Goal: Task Accomplishment & Management: Complete application form

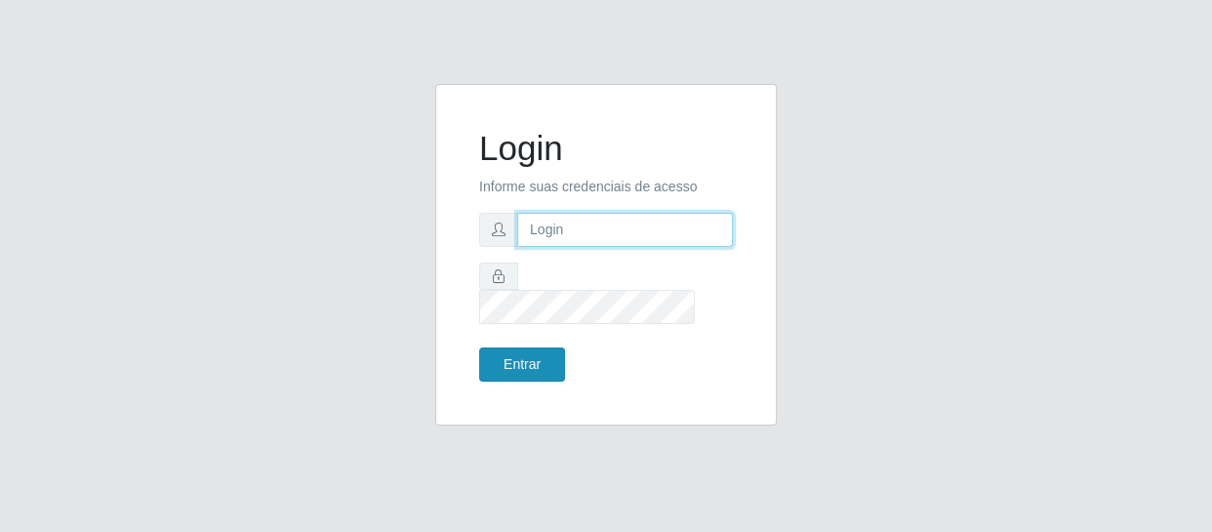
type input "[EMAIL_ADDRESS][DOMAIN_NAME]"
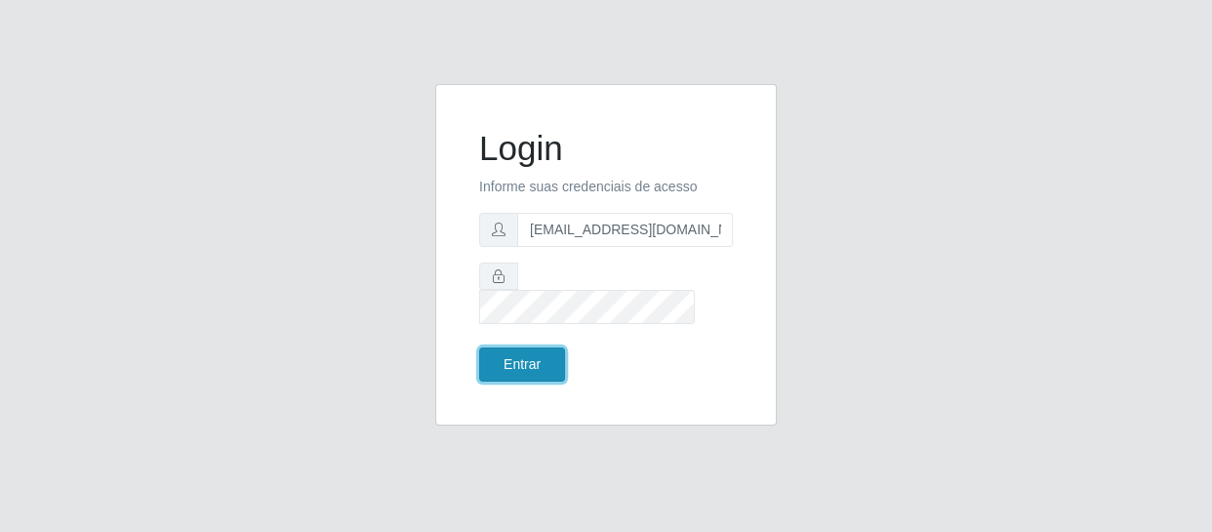
click at [494, 361] on button "Entrar" at bounding box center [522, 364] width 86 height 34
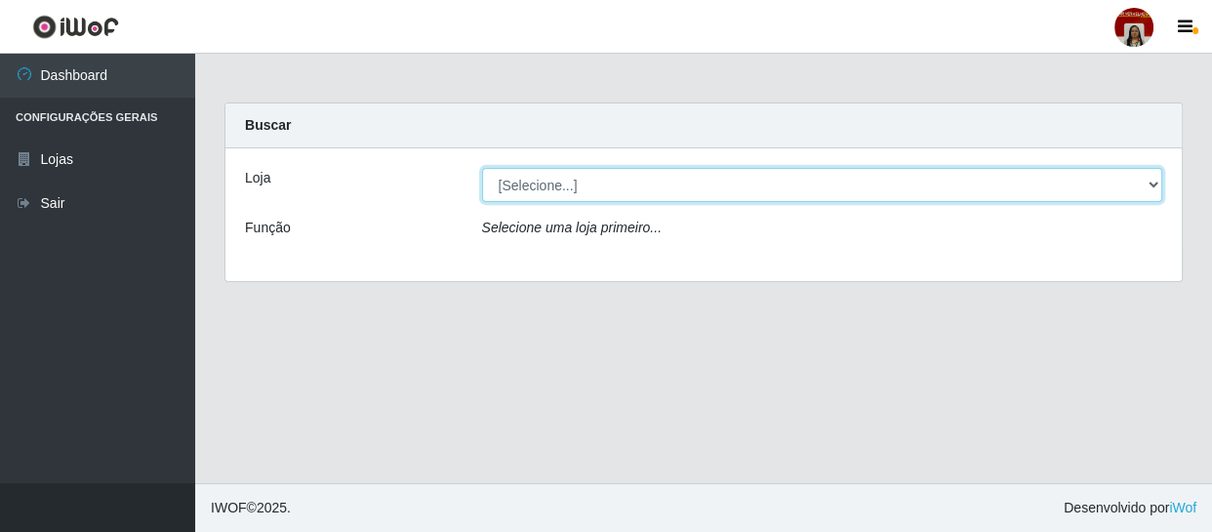
click at [822, 183] on select "[Selecione...] Mar Vermelho - Loja 04" at bounding box center [822, 185] width 681 height 34
select select "251"
click at [482, 168] on select "[Selecione...] Mar Vermelho - Loja 04" at bounding box center [822, 185] width 681 height 34
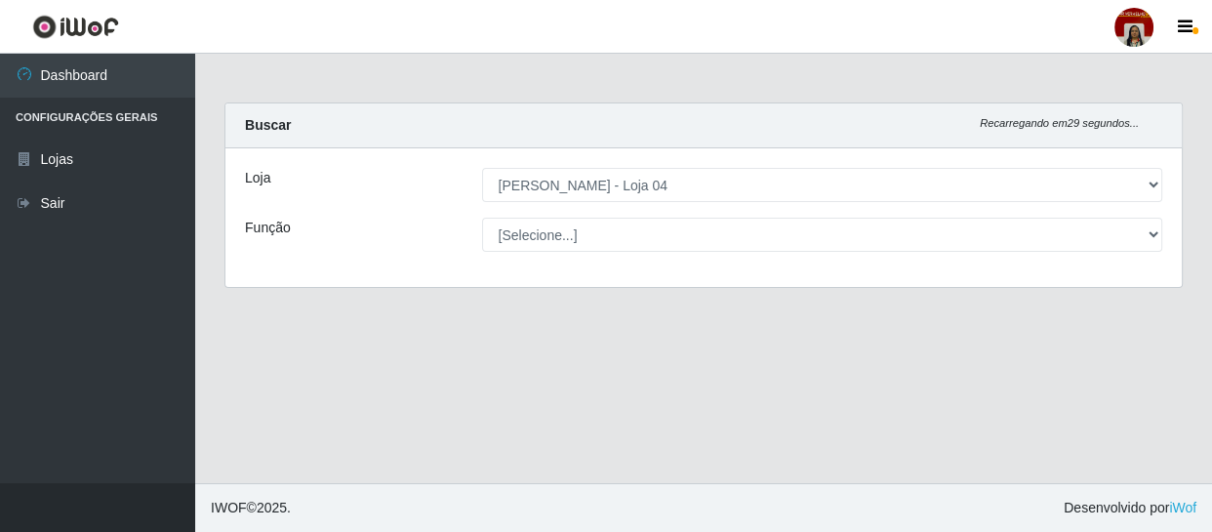
click at [802, 252] on div "Loja [Selecione...] Mar Vermelho - Loja 04 Função [Selecione...] ASG ASG + ASG …" at bounding box center [703, 217] width 957 height 139
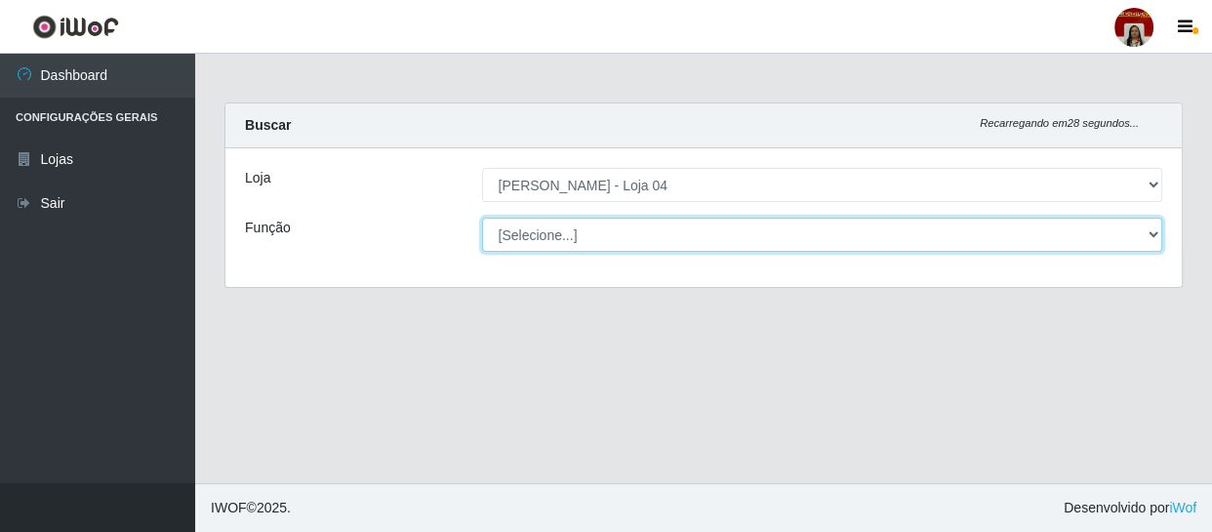
click at [802, 244] on select "[Selecione...] ASG ASG + ASG ++ Auxiliar de Depósito Auxiliar de Depósito + Aux…" at bounding box center [822, 235] width 681 height 34
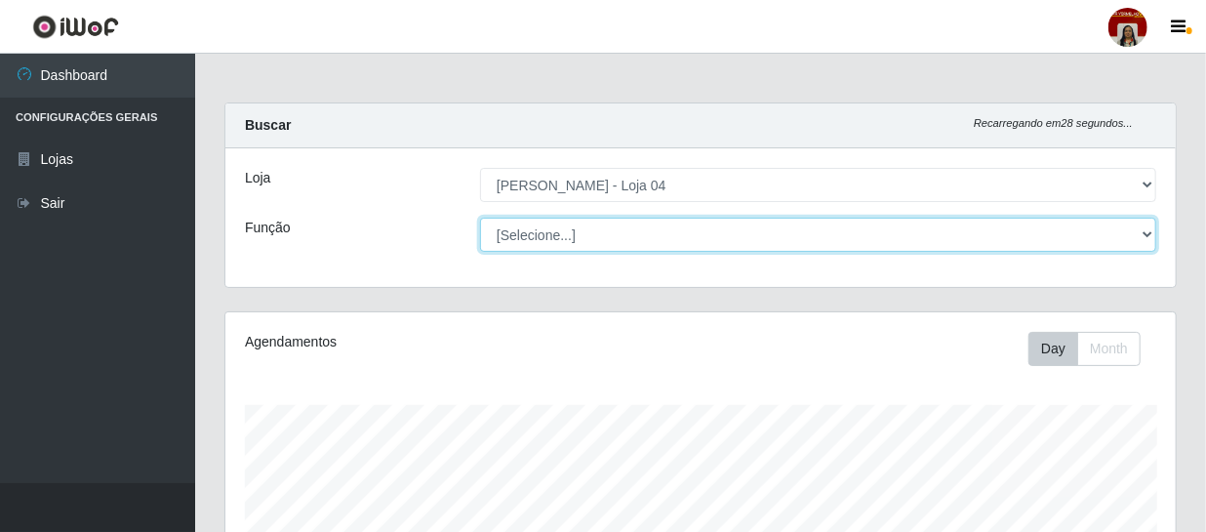
scroll to position [405, 951]
select select "22"
click at [480, 218] on select "[Selecione...] ASG ASG + ASG ++ Auxiliar de Depósito Auxiliar de Depósito + Aux…" at bounding box center [818, 235] width 676 height 34
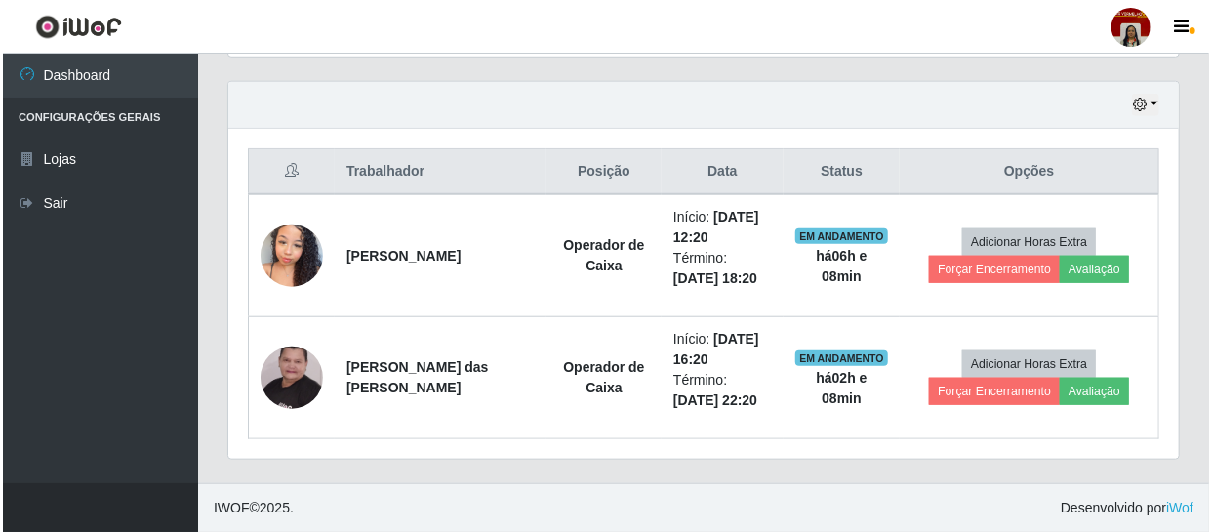
scroll to position [659, 0]
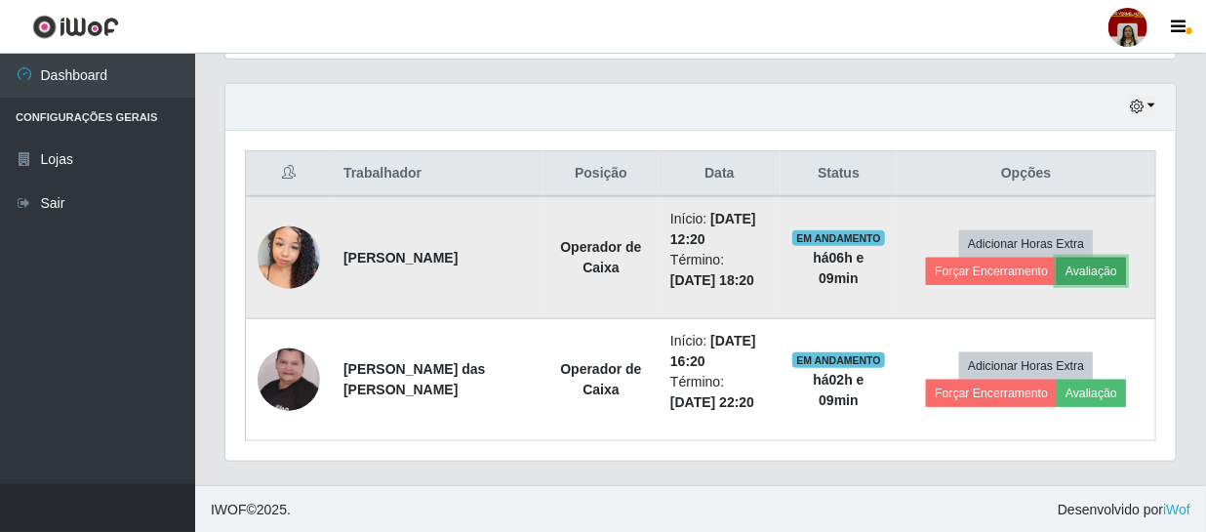
click at [1083, 264] on button "Avaliação" at bounding box center [1091, 271] width 69 height 27
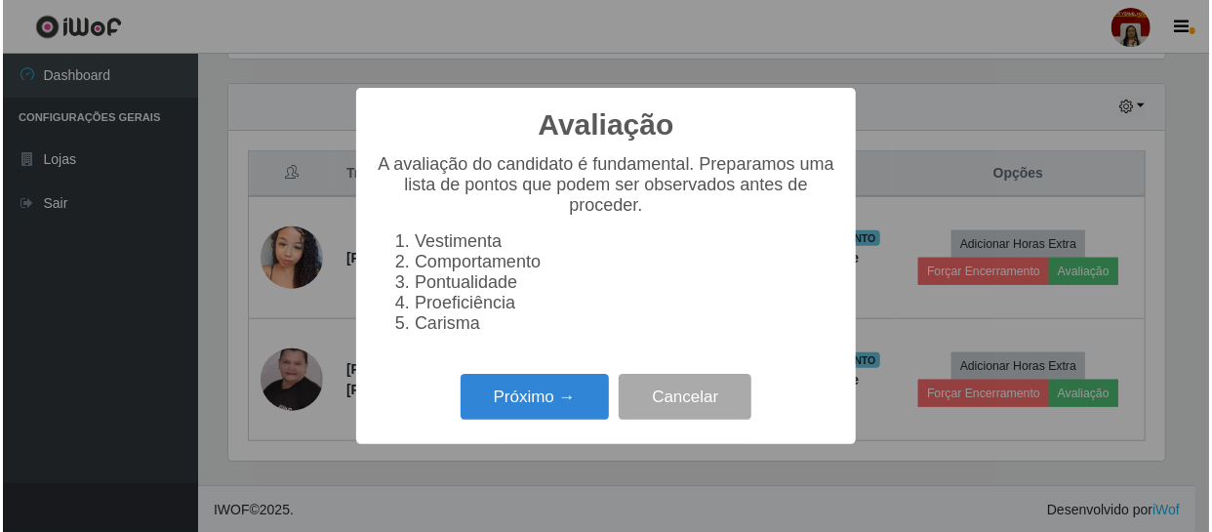
scroll to position [405, 942]
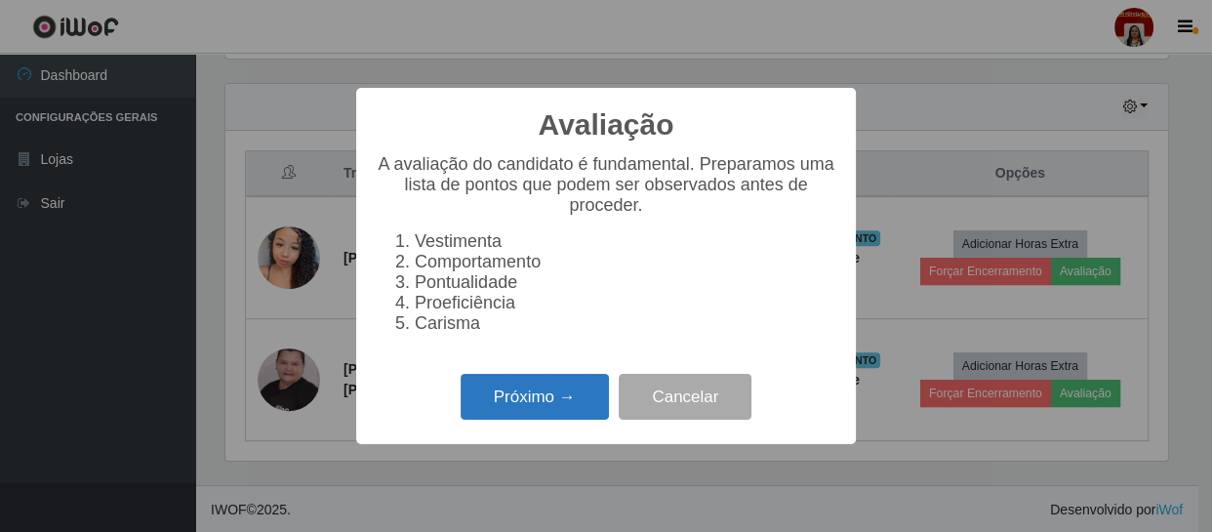
click at [499, 395] on button "Próximo →" at bounding box center [535, 397] width 148 height 46
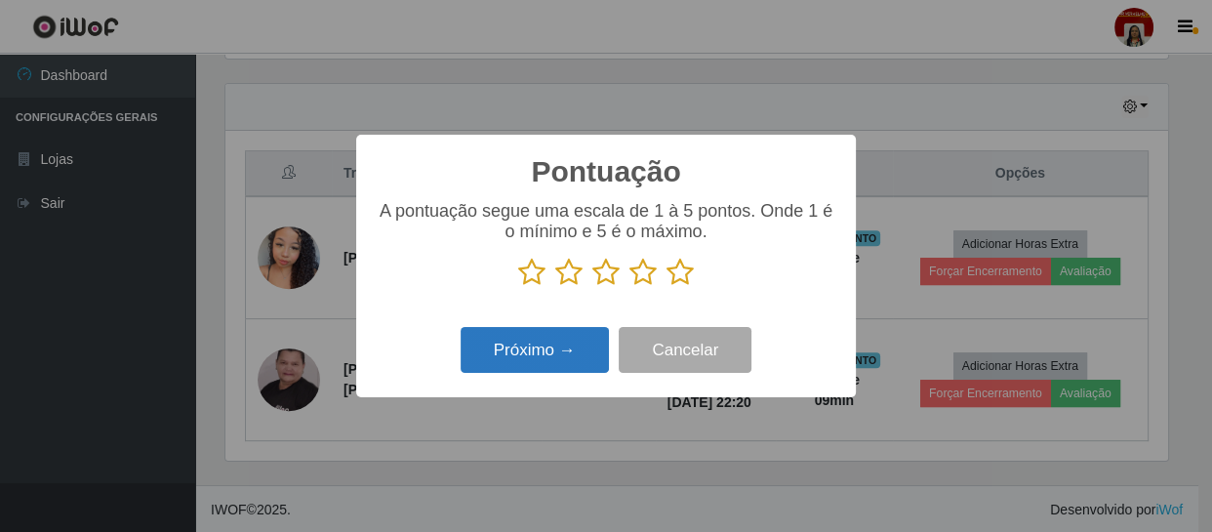
scroll to position [975639, 975101]
click at [679, 267] on icon at bounding box center [680, 272] width 27 height 29
click at [667, 287] on input "radio" at bounding box center [667, 287] width 0 height 0
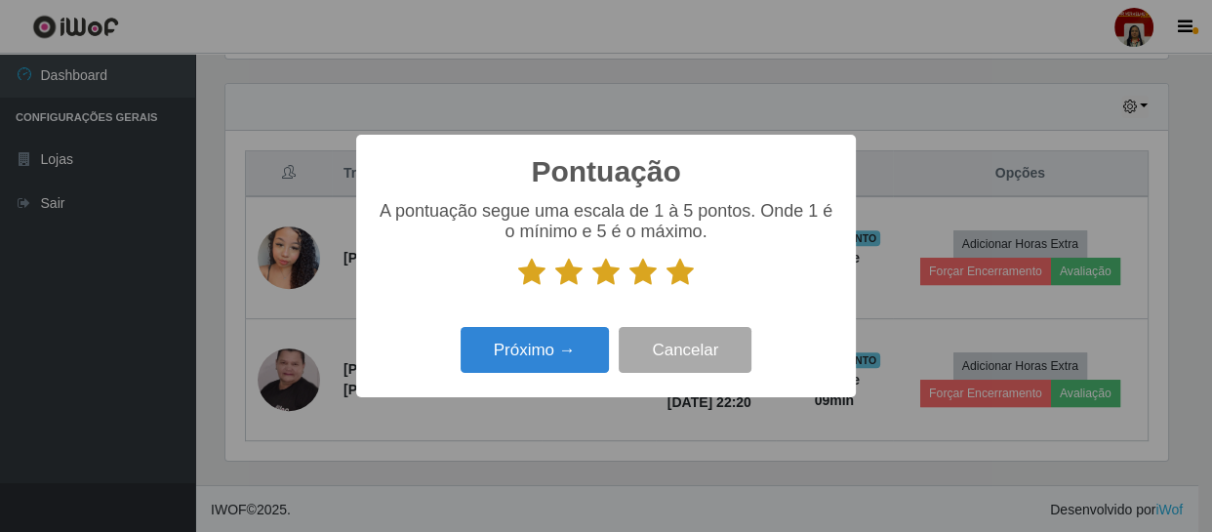
click at [560, 325] on div "Próximo → Cancelar" at bounding box center [606, 350] width 461 height 56
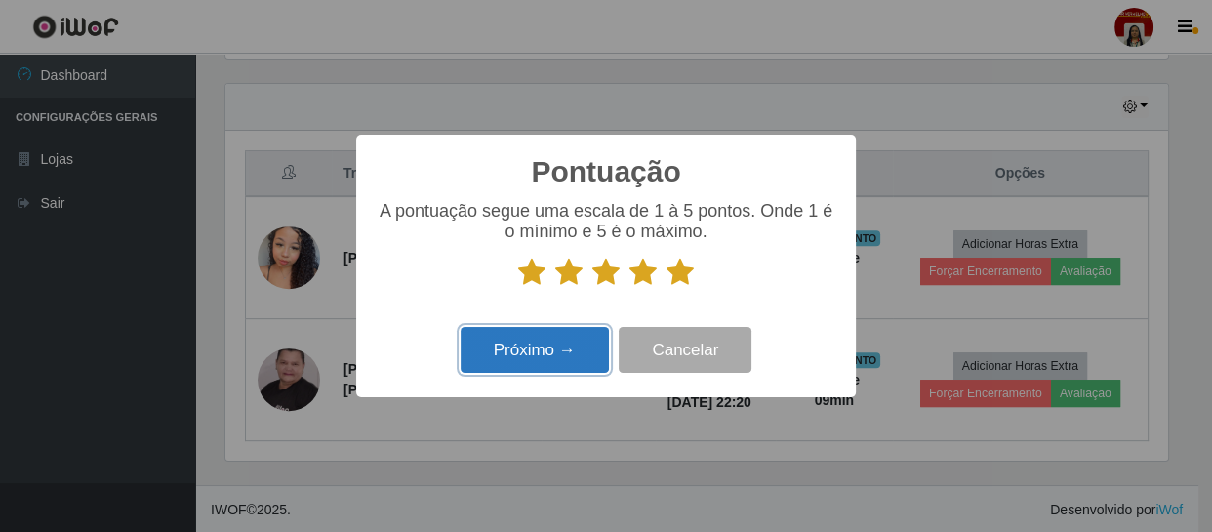
click at [558, 354] on button "Próximo →" at bounding box center [535, 350] width 148 height 46
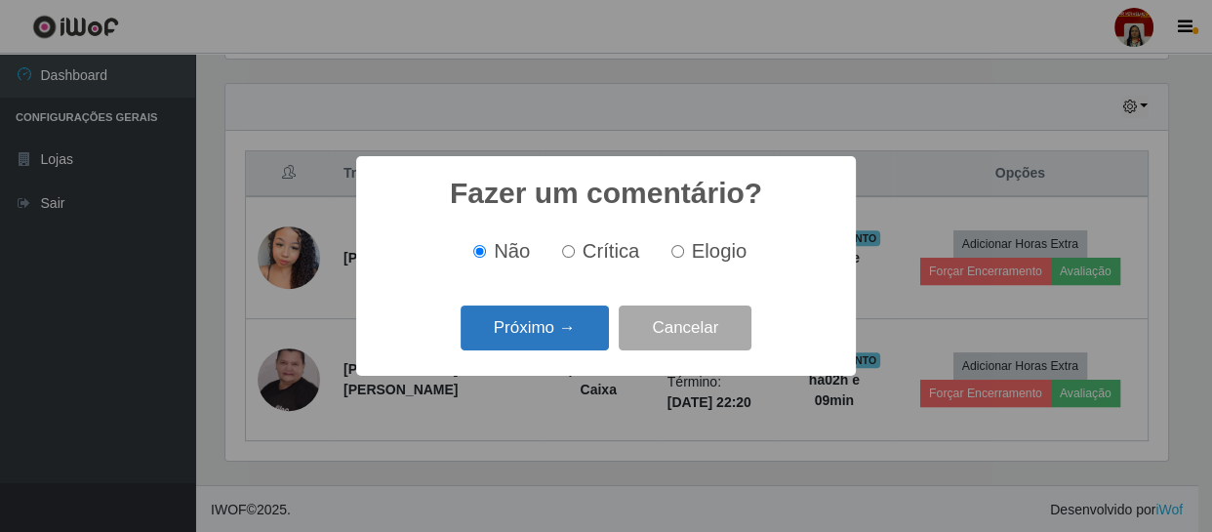
click at [577, 328] on button "Próximo →" at bounding box center [535, 329] width 148 height 46
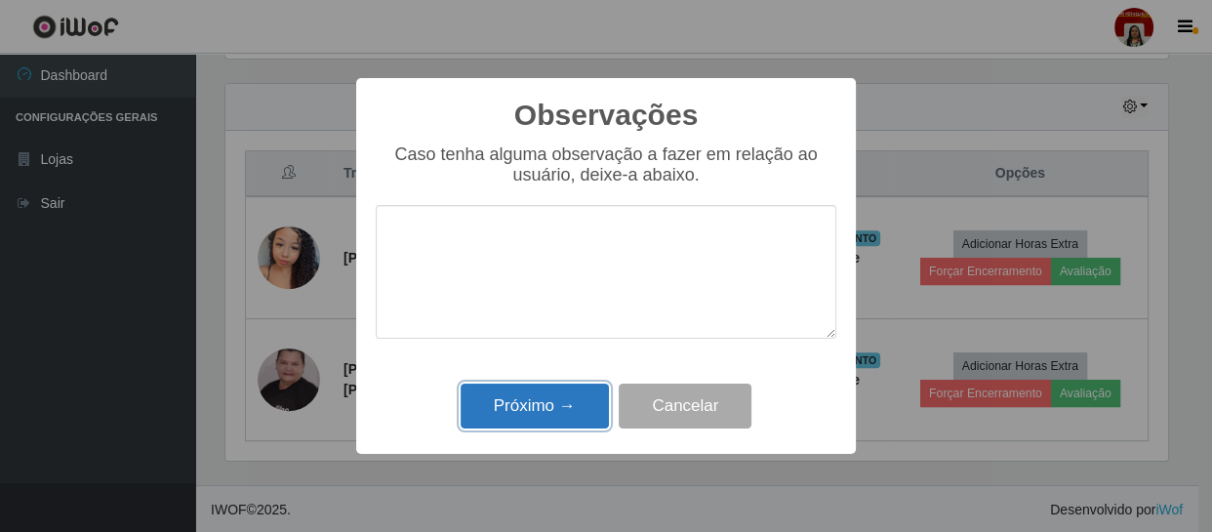
click at [527, 409] on button "Próximo →" at bounding box center [535, 407] width 148 height 46
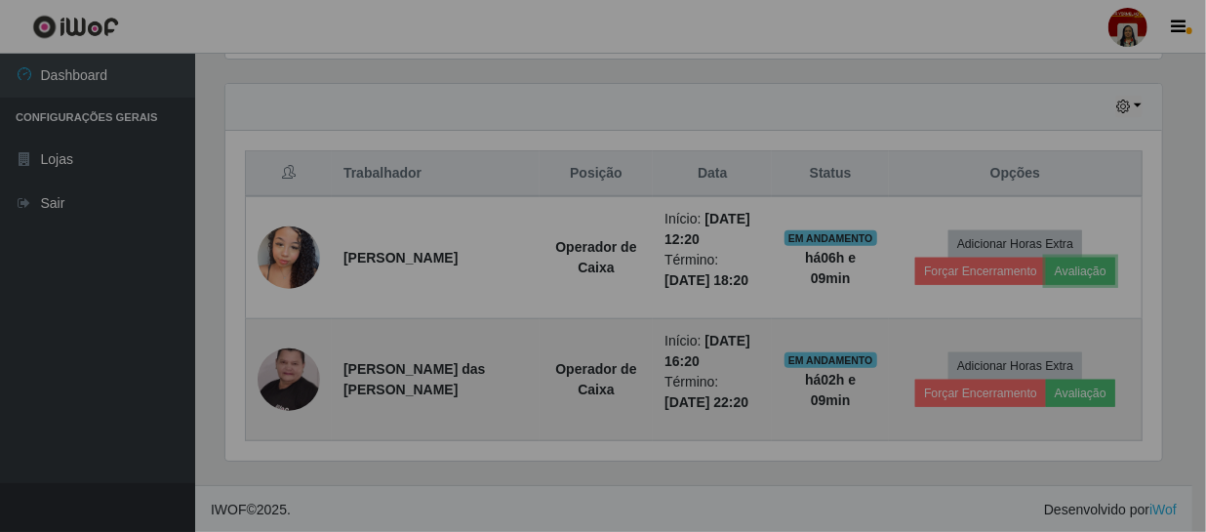
scroll to position [405, 951]
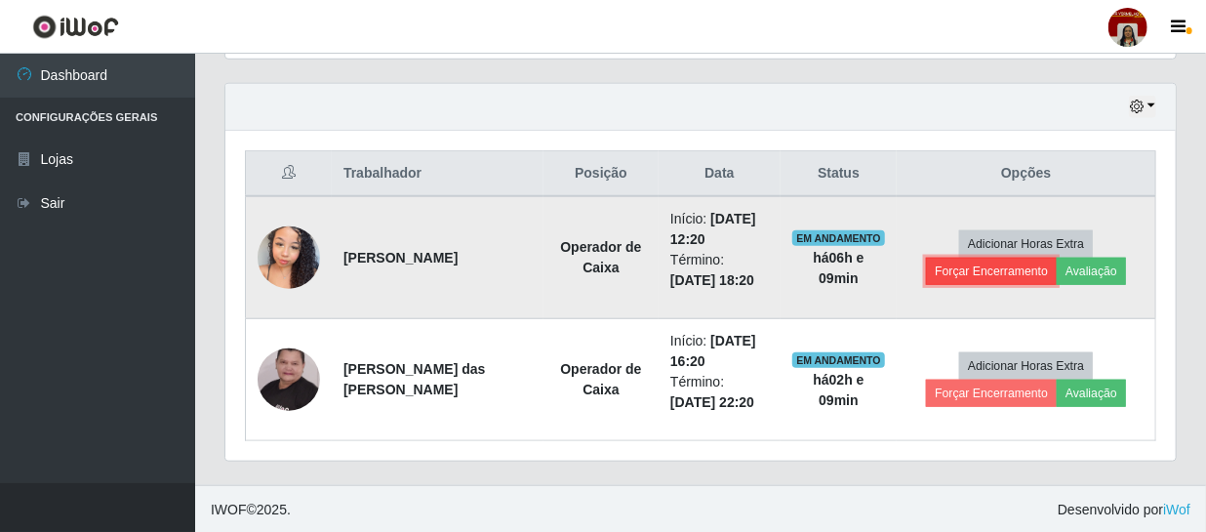
click at [1015, 273] on button "Forçar Encerramento" at bounding box center [991, 271] width 131 height 27
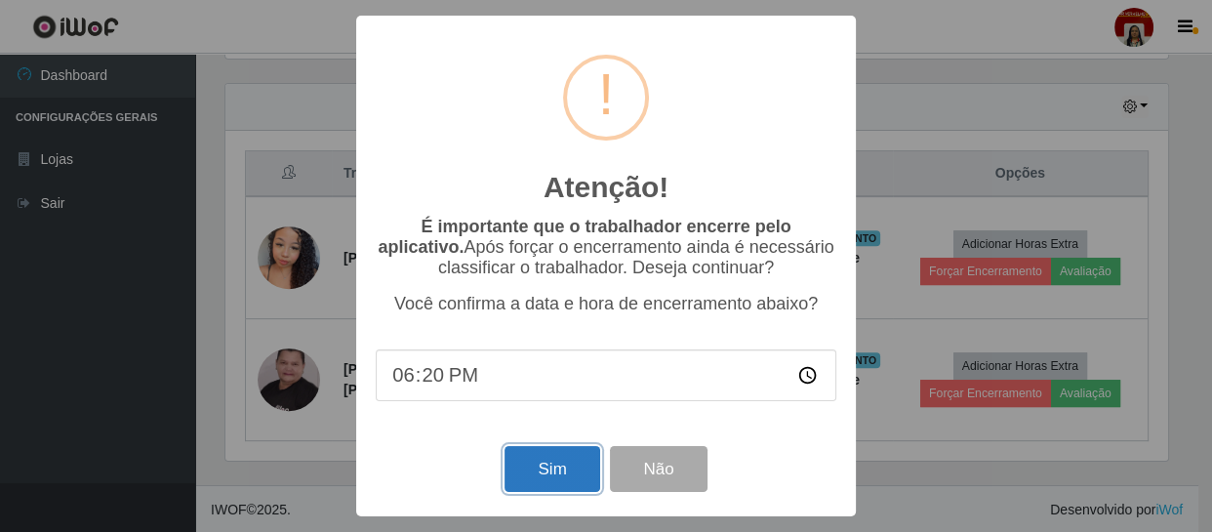
click at [519, 469] on button "Sim" at bounding box center [552, 469] width 95 height 46
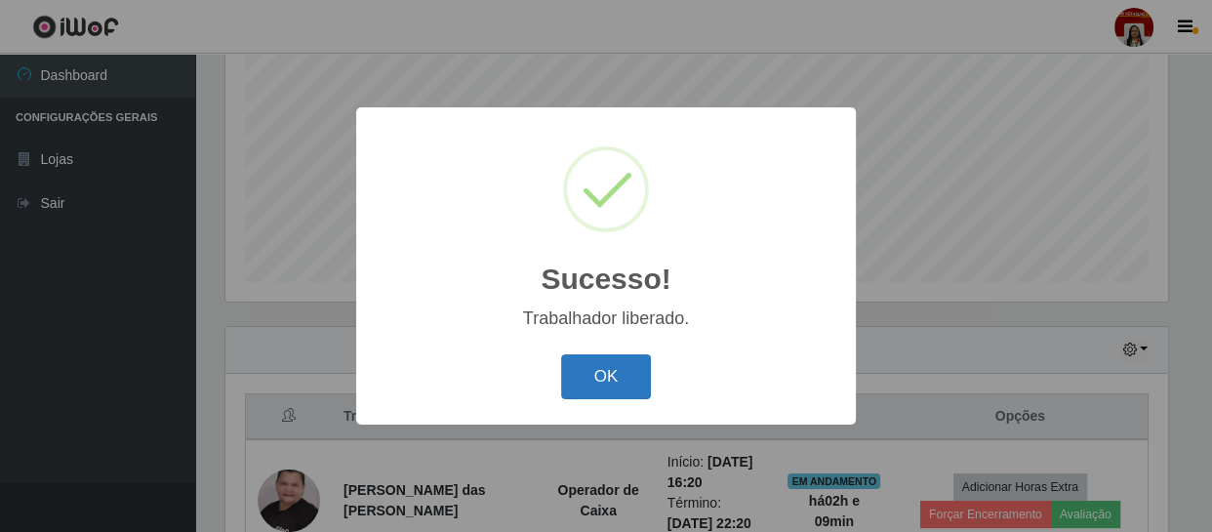
click at [620, 384] on button "OK" at bounding box center [606, 377] width 91 height 46
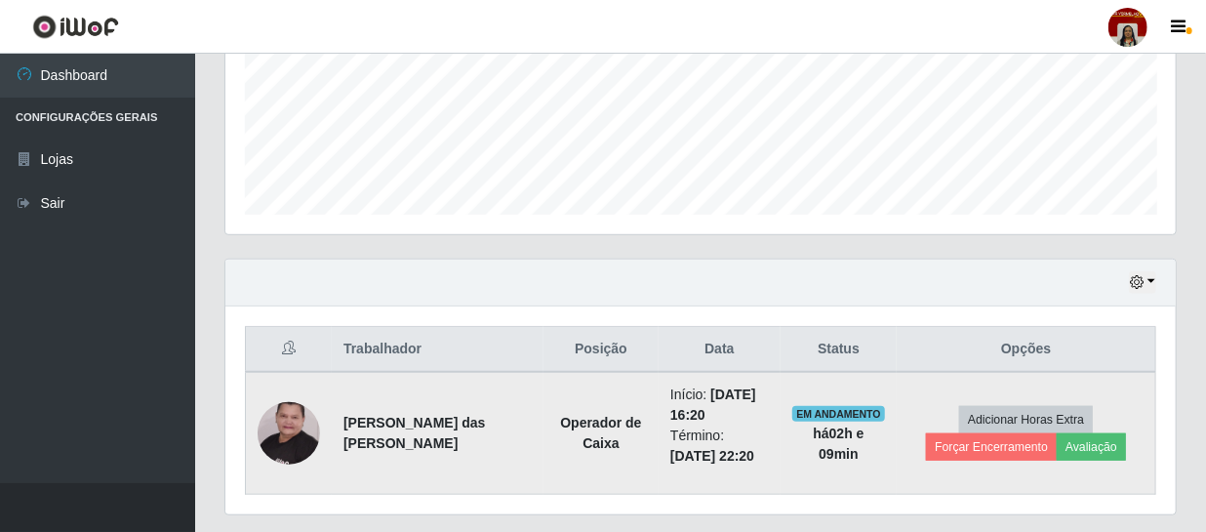
scroll to position [537, 0]
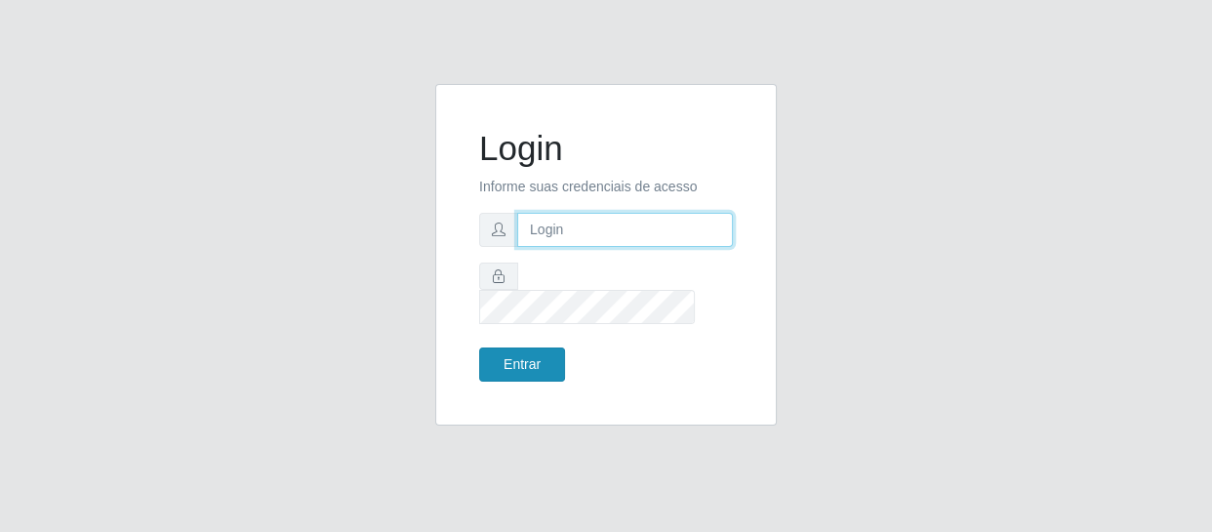
type input "[EMAIL_ADDRESS][DOMAIN_NAME]"
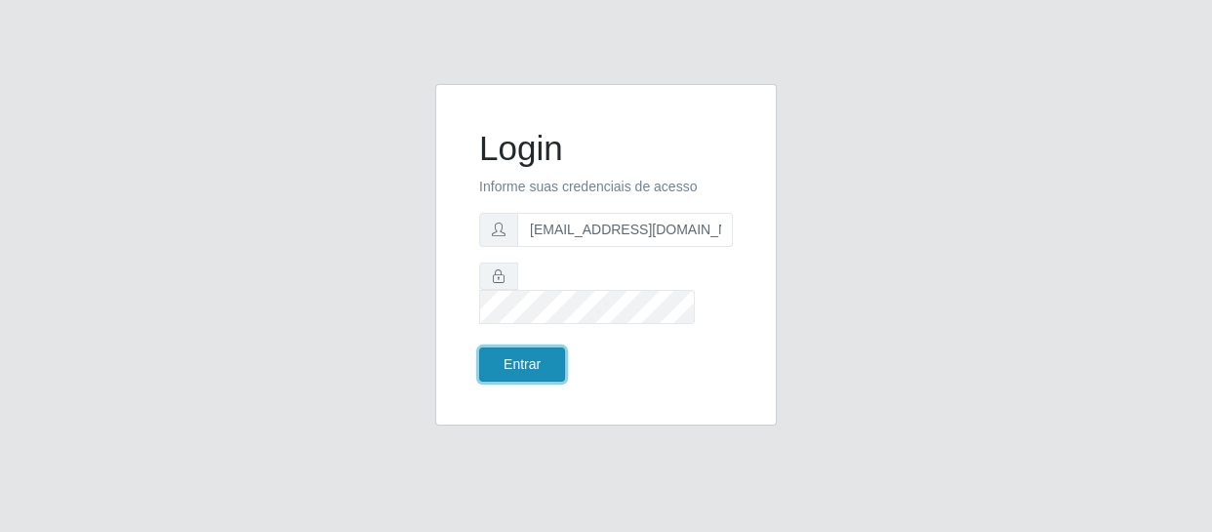
click at [532, 358] on button "Entrar" at bounding box center [522, 364] width 86 height 34
click at [531, 347] on button "Entrar" at bounding box center [522, 364] width 86 height 34
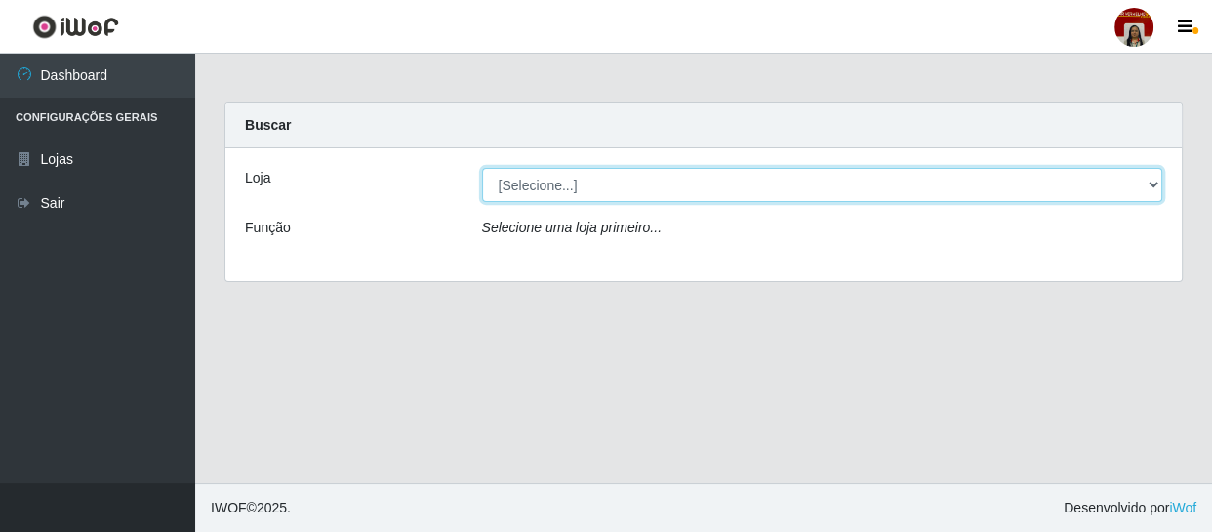
click at [646, 183] on select "[Selecione...] Mar Vermelho - Loja 04" at bounding box center [822, 185] width 681 height 34
select select "251"
click at [482, 168] on select "[Selecione...] Mar Vermelho - Loja 04" at bounding box center [822, 185] width 681 height 34
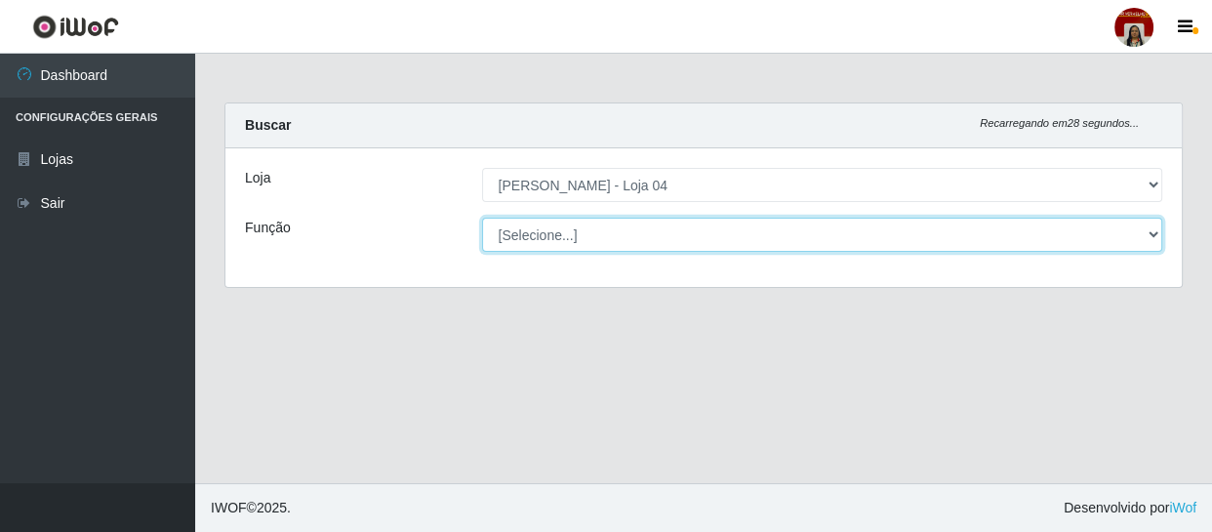
click at [583, 233] on select "[Selecione...] ASG ASG + ASG ++ Auxiliar de Depósito Auxiliar de Depósito + Aux…" at bounding box center [822, 235] width 681 height 34
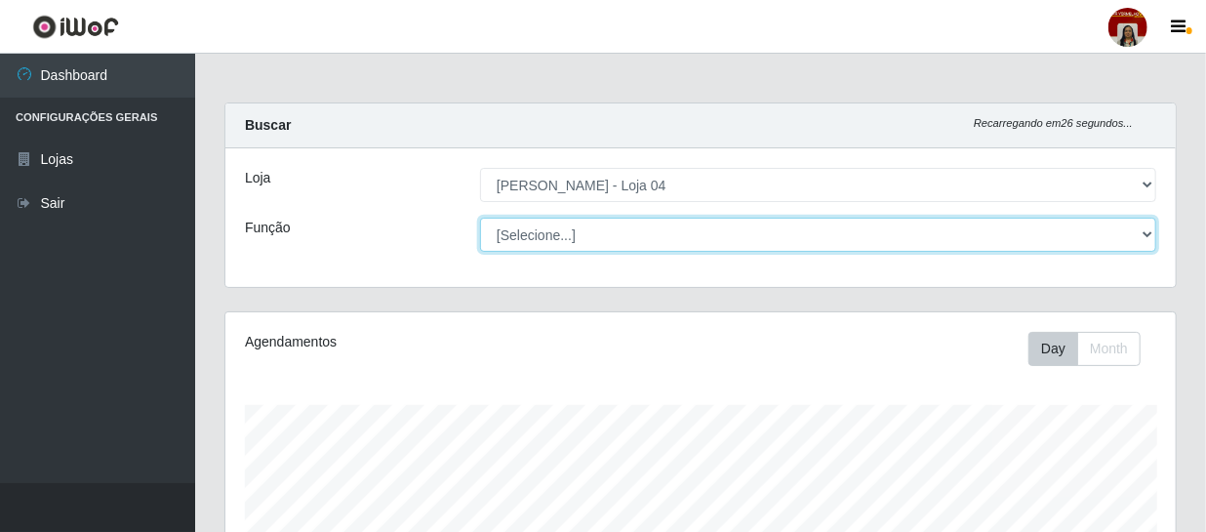
scroll to position [405, 951]
select select "22"
click at [480, 218] on select "[Selecione...] ASG ASG + ASG ++ Auxiliar de Depósito Auxiliar de Depósito + Aux…" at bounding box center [818, 235] width 676 height 34
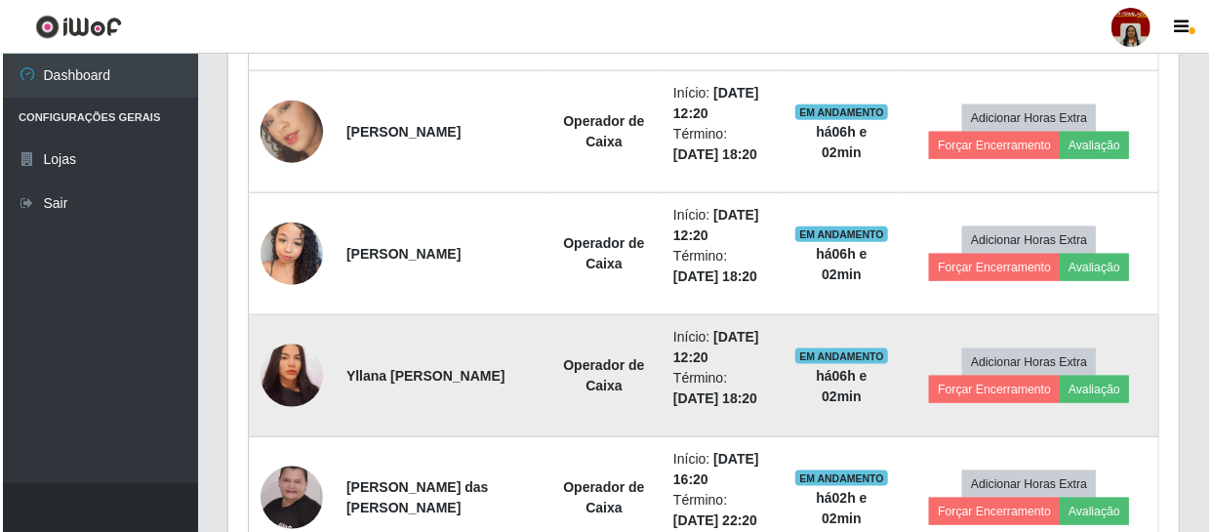
scroll to position [1025, 0]
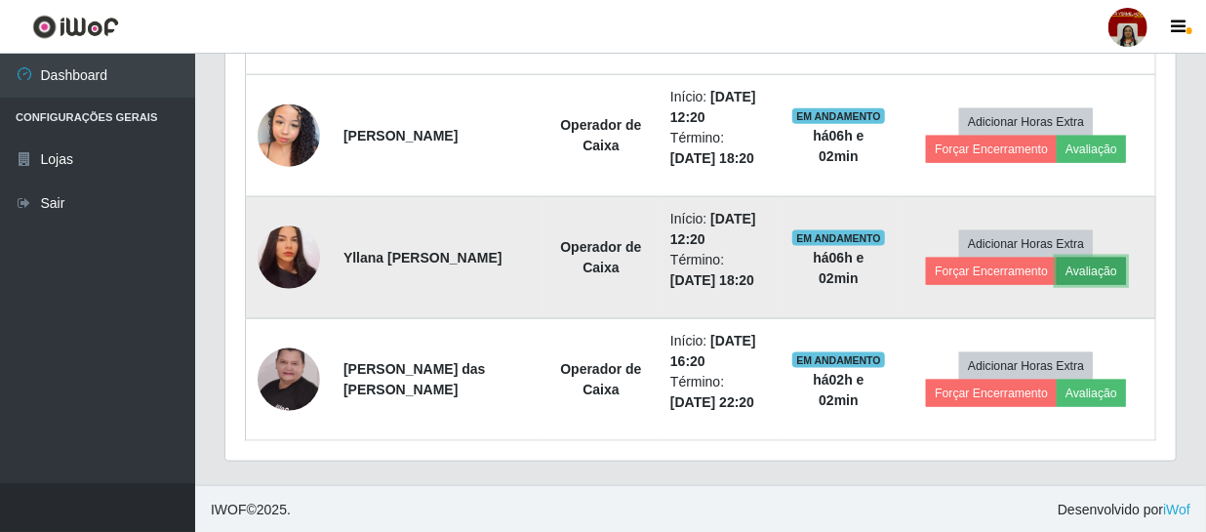
click at [1097, 265] on button "Avaliação" at bounding box center [1091, 271] width 69 height 27
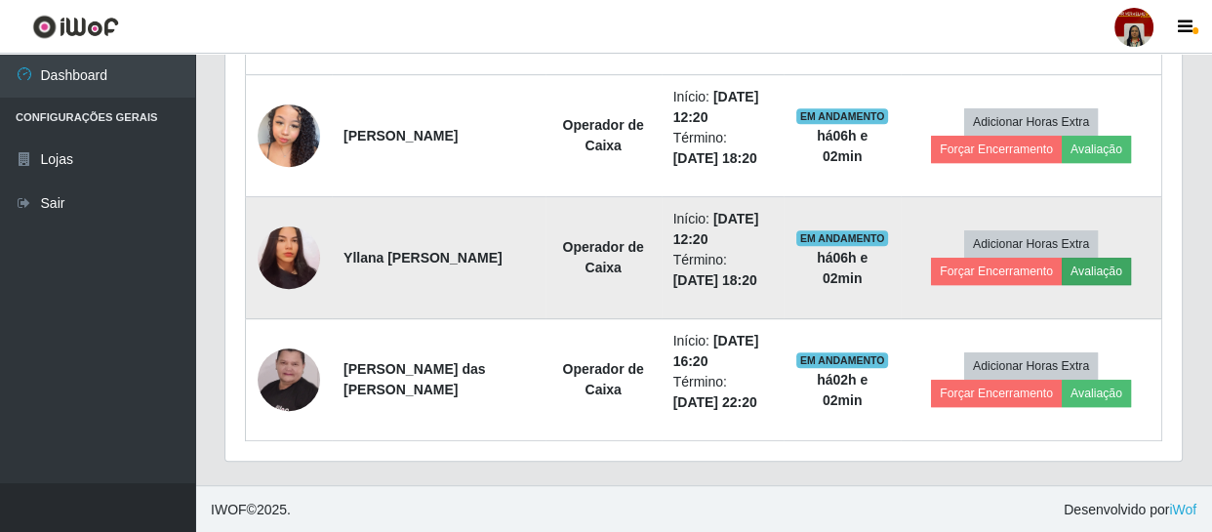
scroll to position [405, 942]
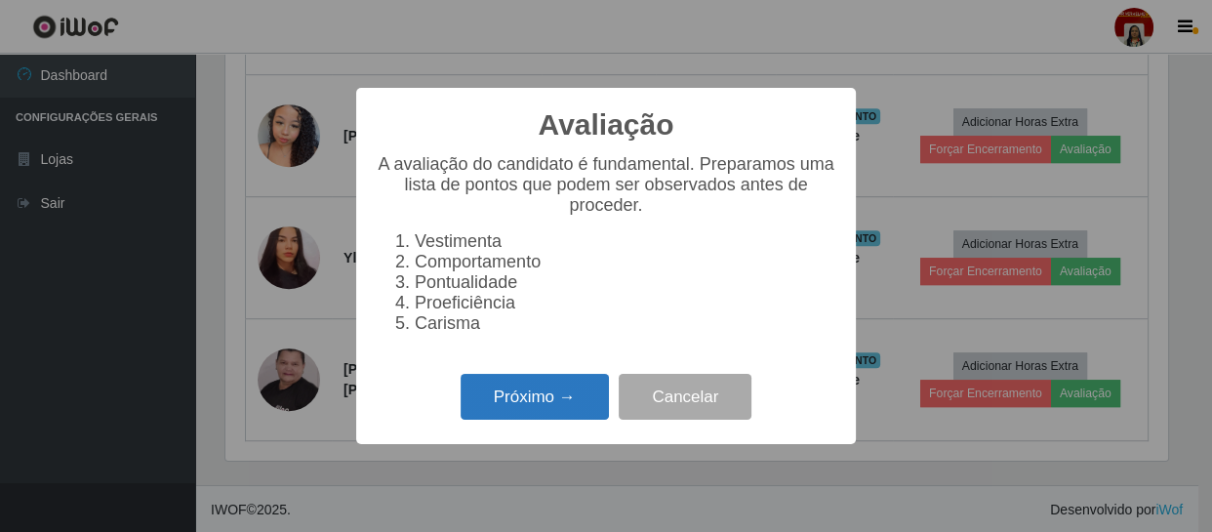
click at [513, 401] on button "Próximo →" at bounding box center [535, 397] width 148 height 46
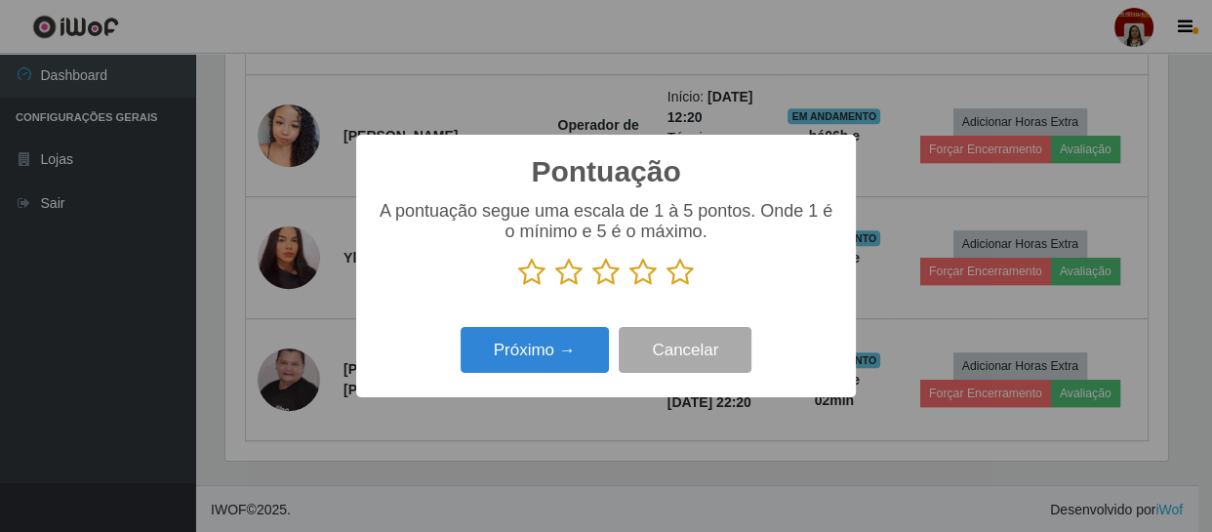
drag, startPoint x: 668, startPoint y: 273, endPoint x: 659, endPoint y: 312, distance: 40.0
click at [669, 273] on icon at bounding box center [680, 272] width 27 height 29
click at [667, 287] on input "radio" at bounding box center [667, 287] width 0 height 0
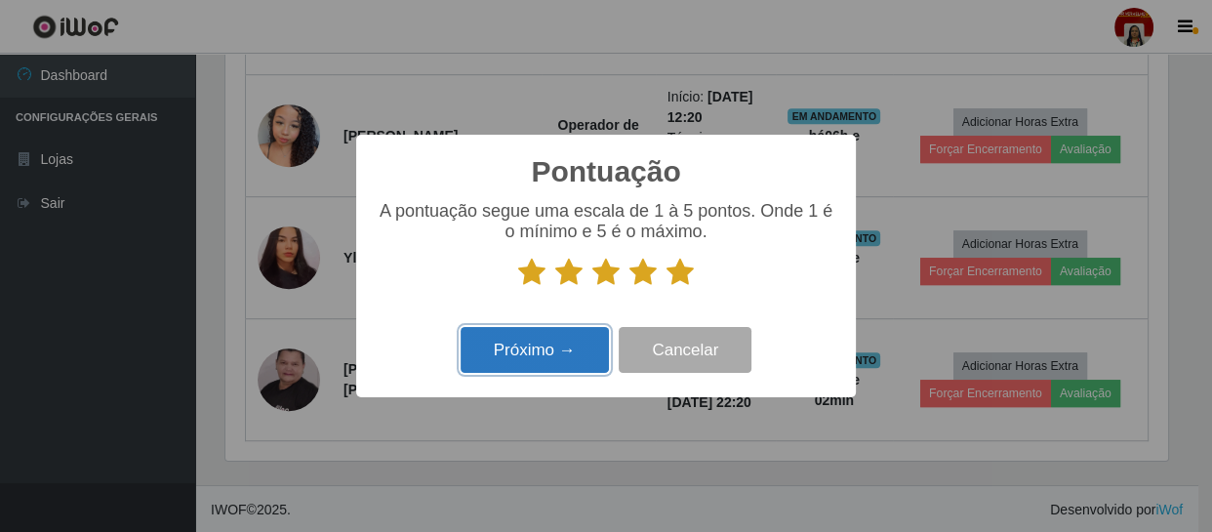
click at [586, 350] on button "Próximo →" at bounding box center [535, 350] width 148 height 46
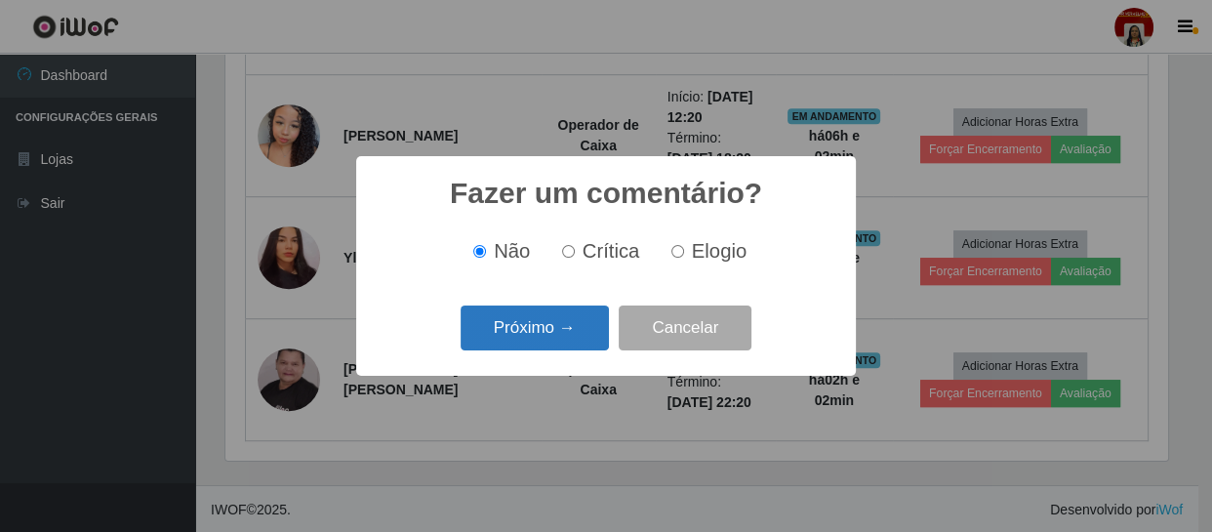
click at [586, 326] on button "Próximo →" at bounding box center [535, 329] width 148 height 46
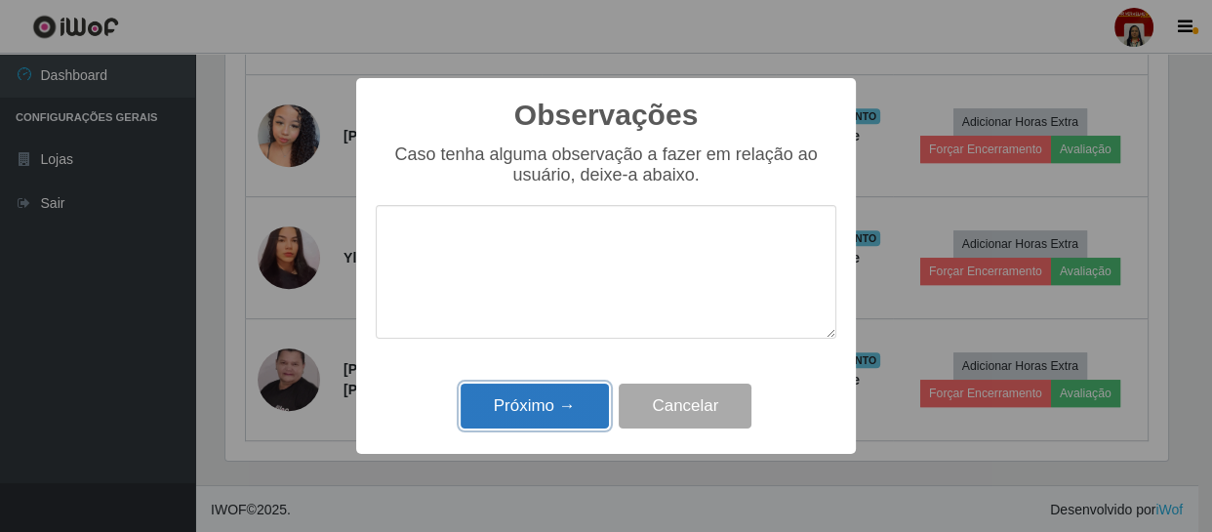
click at [560, 405] on button "Próximo →" at bounding box center [535, 407] width 148 height 46
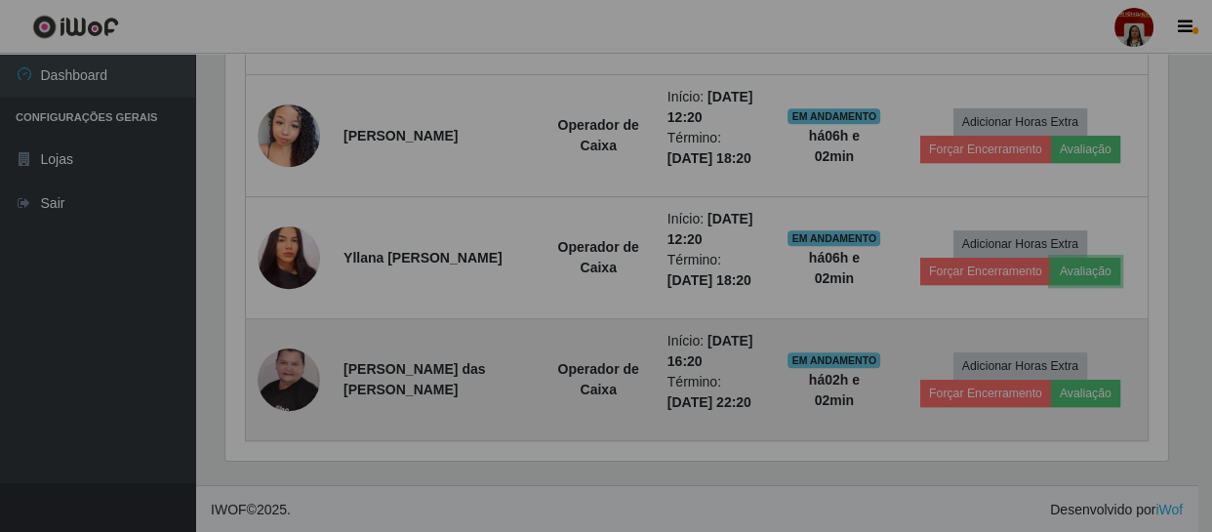
scroll to position [405, 951]
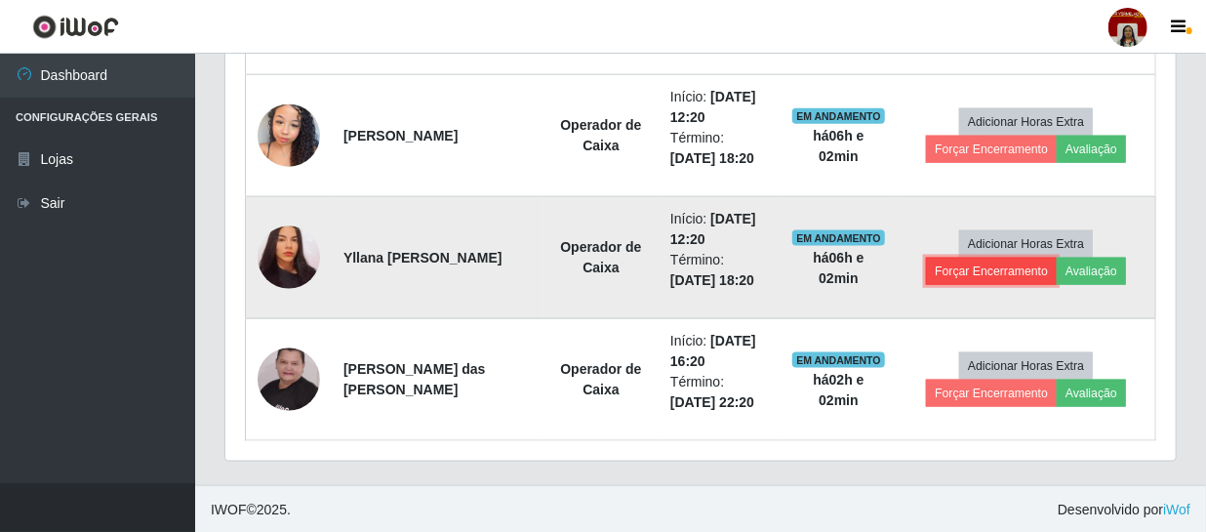
click at [995, 271] on button "Forçar Encerramento" at bounding box center [991, 271] width 131 height 27
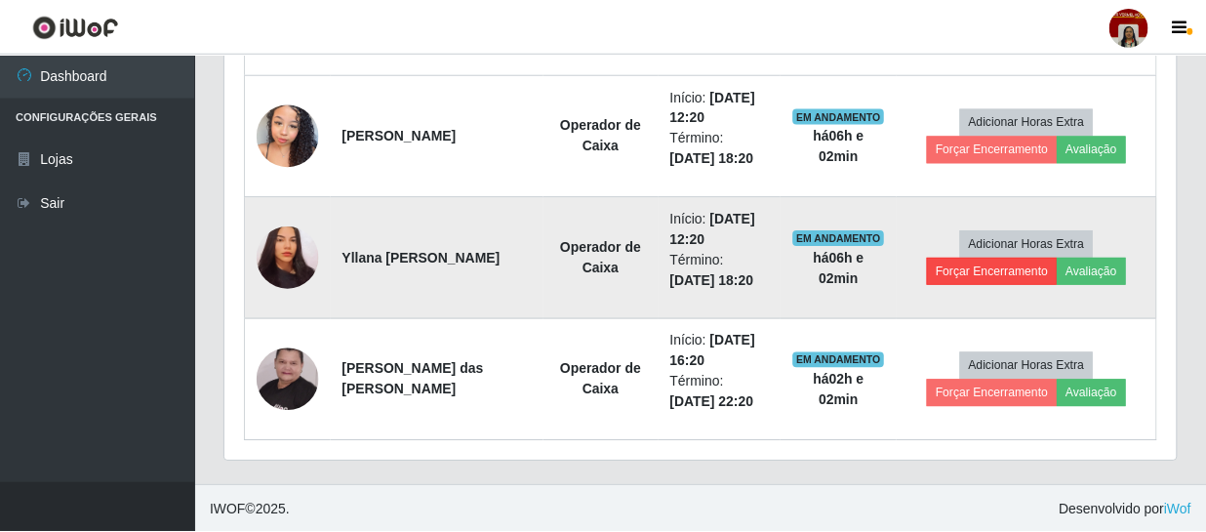
scroll to position [405, 942]
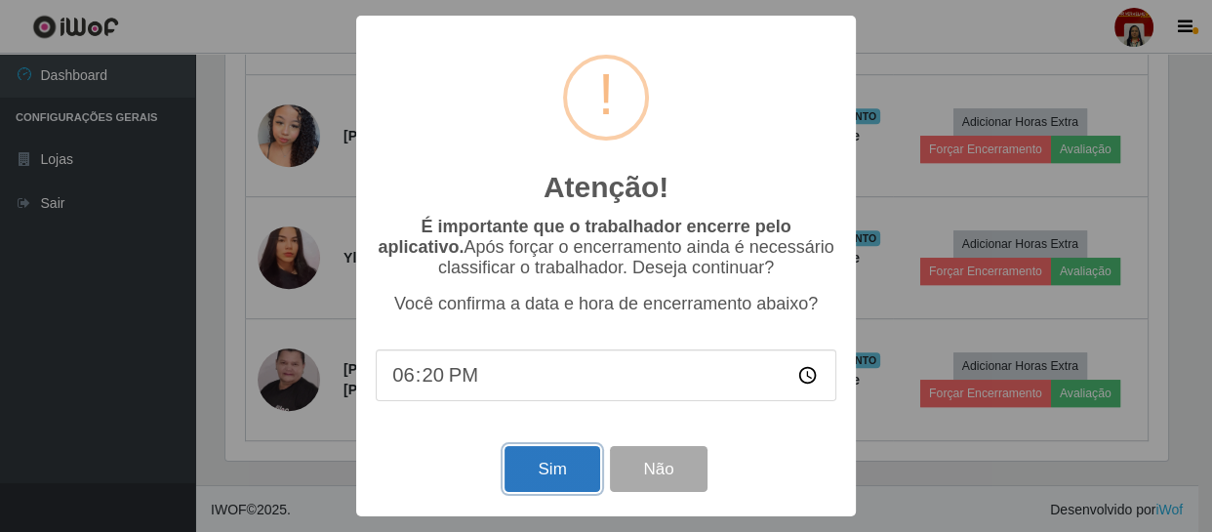
click at [533, 464] on button "Sim" at bounding box center [552, 469] width 95 height 46
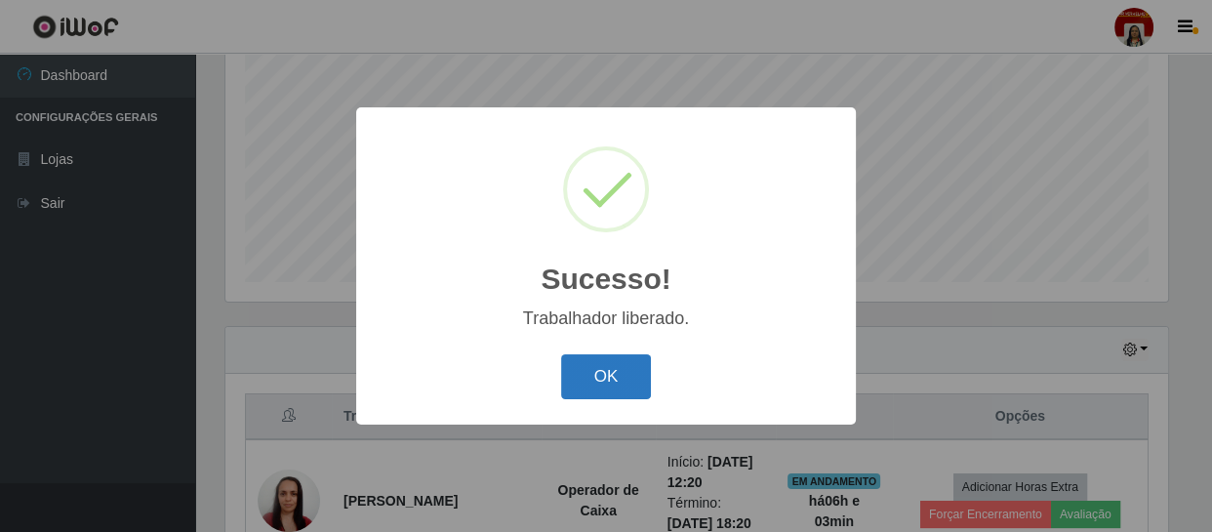
click at [600, 390] on button "OK" at bounding box center [606, 377] width 91 height 46
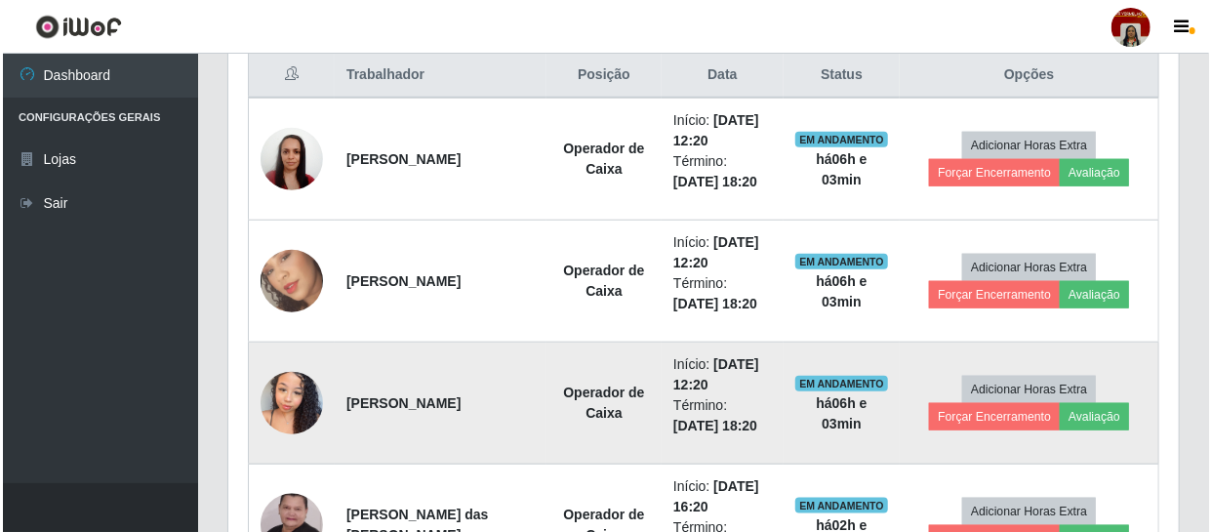
scroll to position [771, 0]
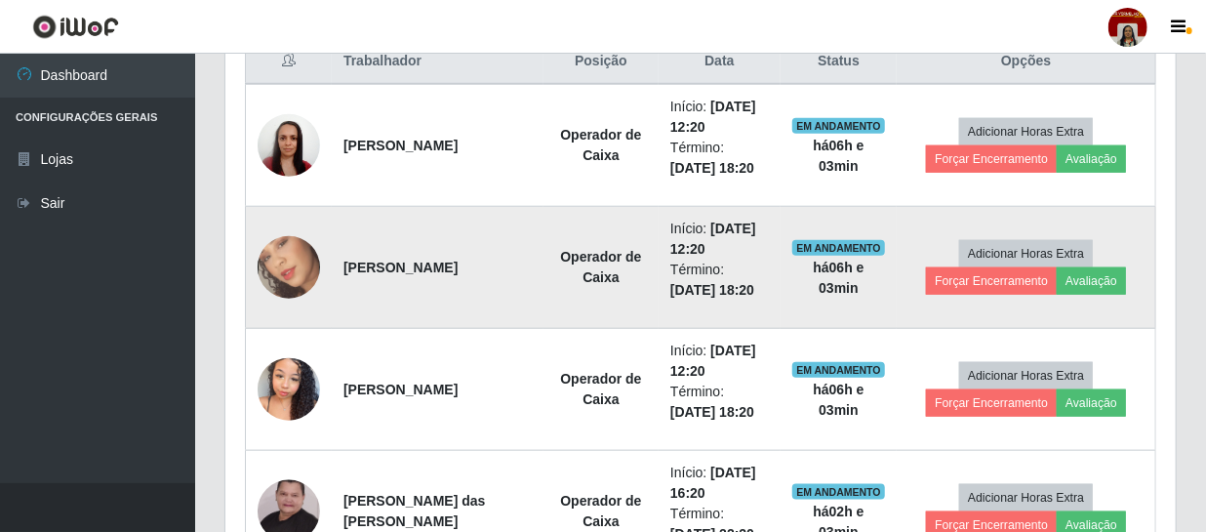
click at [286, 262] on img at bounding box center [289, 267] width 62 height 111
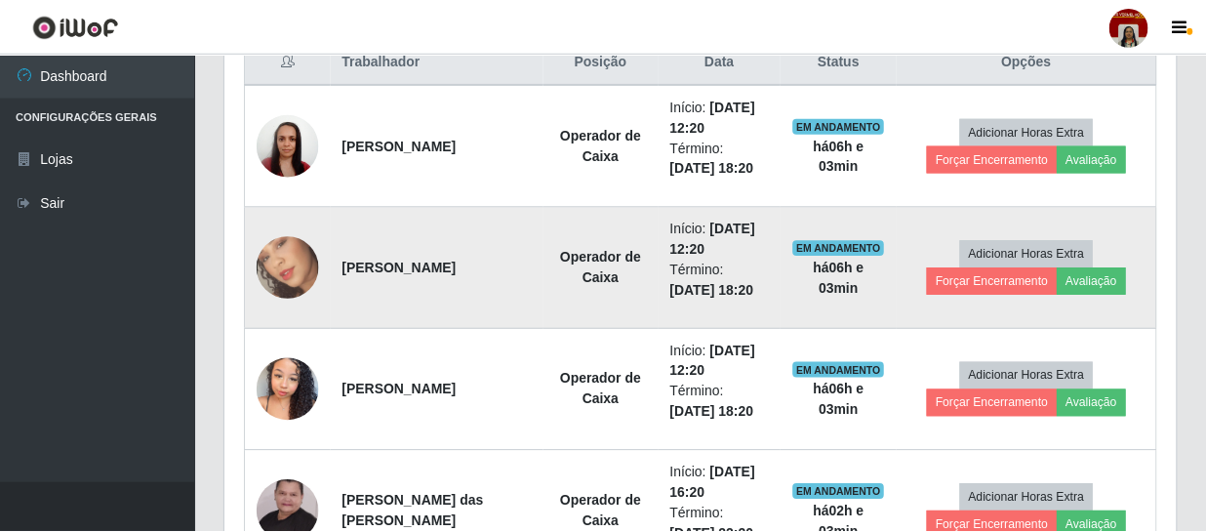
scroll to position [405, 942]
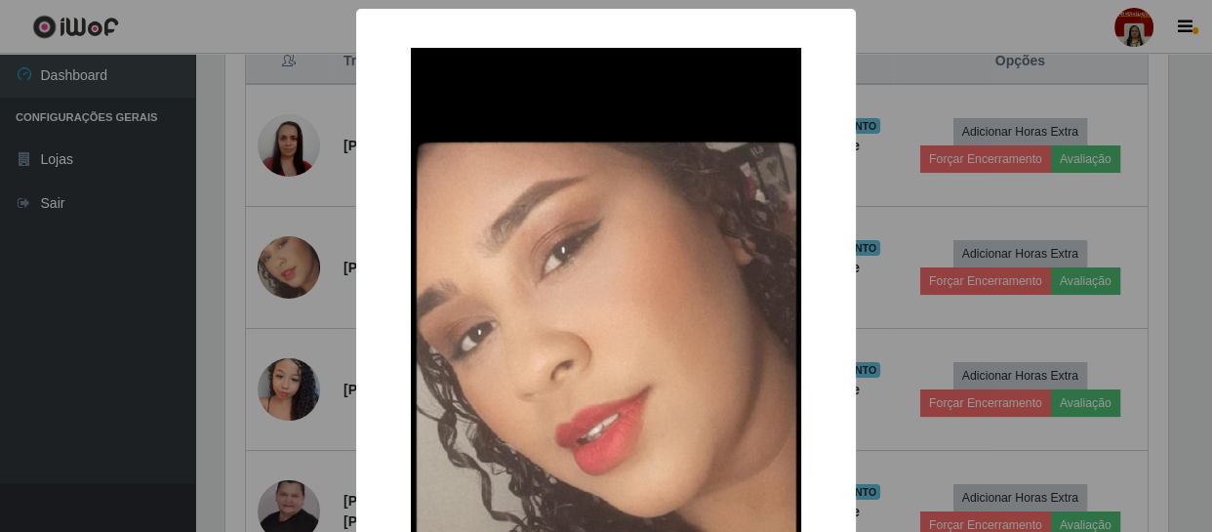
drag, startPoint x: 81, startPoint y: 351, endPoint x: 115, endPoint y: 363, distance: 36.1
click at [81, 356] on div "× OK Cancel" at bounding box center [606, 266] width 1212 height 532
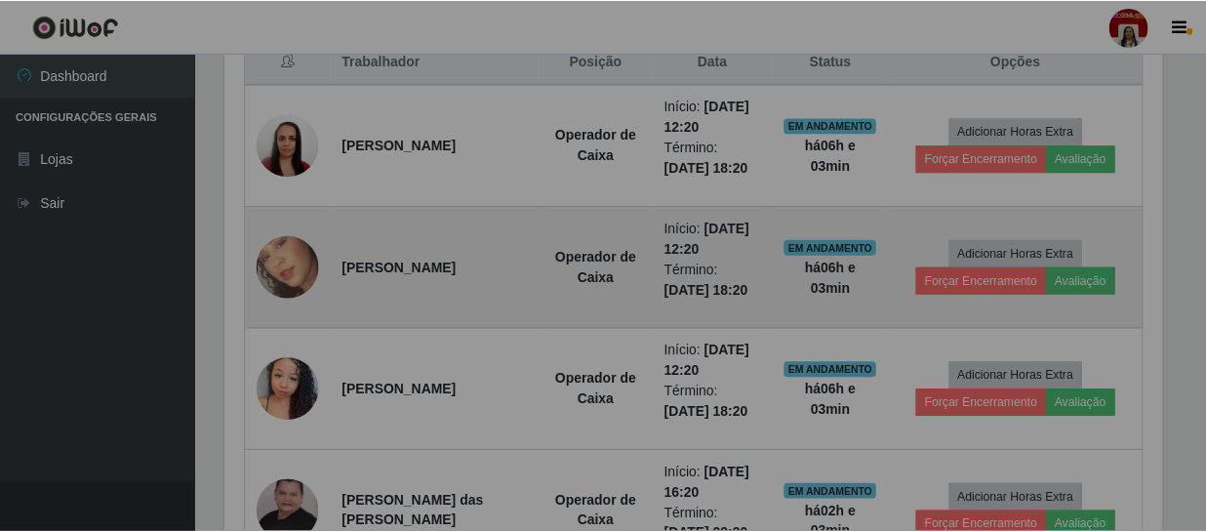
scroll to position [405, 951]
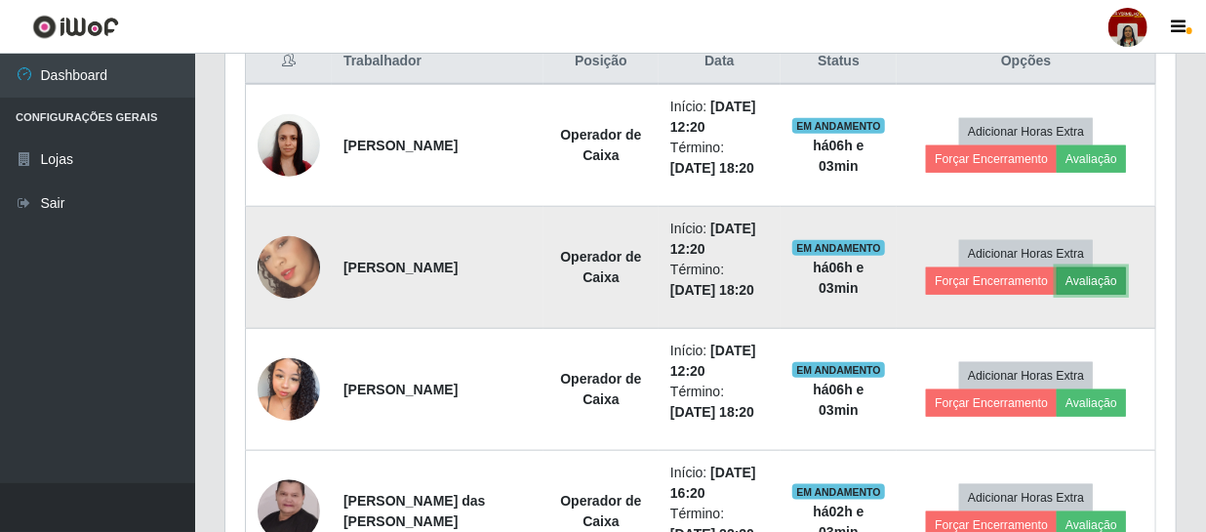
click at [1099, 278] on button "Avaliação" at bounding box center [1091, 280] width 69 height 27
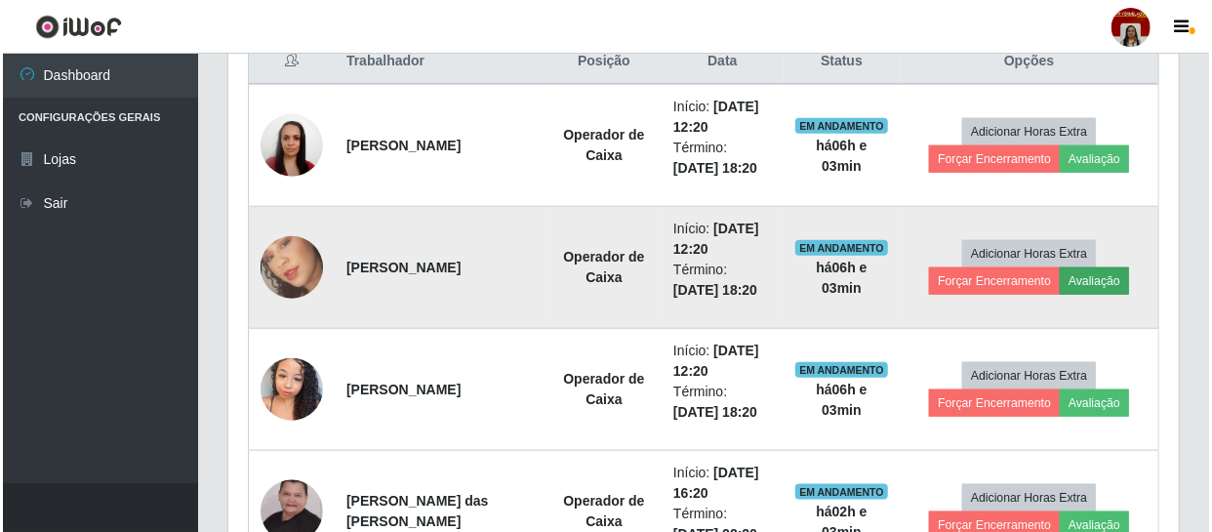
scroll to position [405, 942]
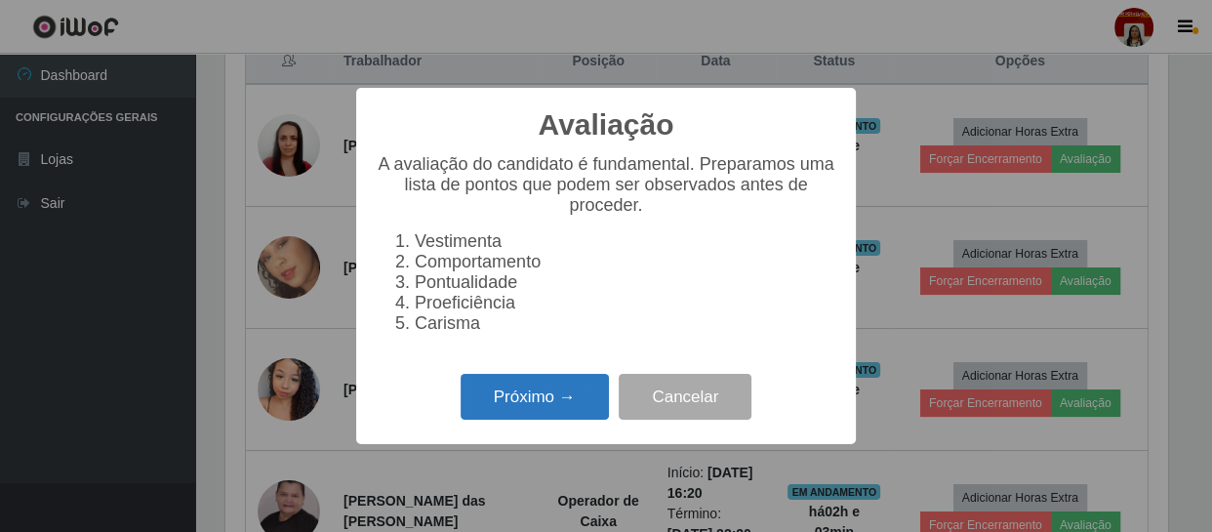
click at [486, 404] on button "Próximo →" at bounding box center [535, 397] width 148 height 46
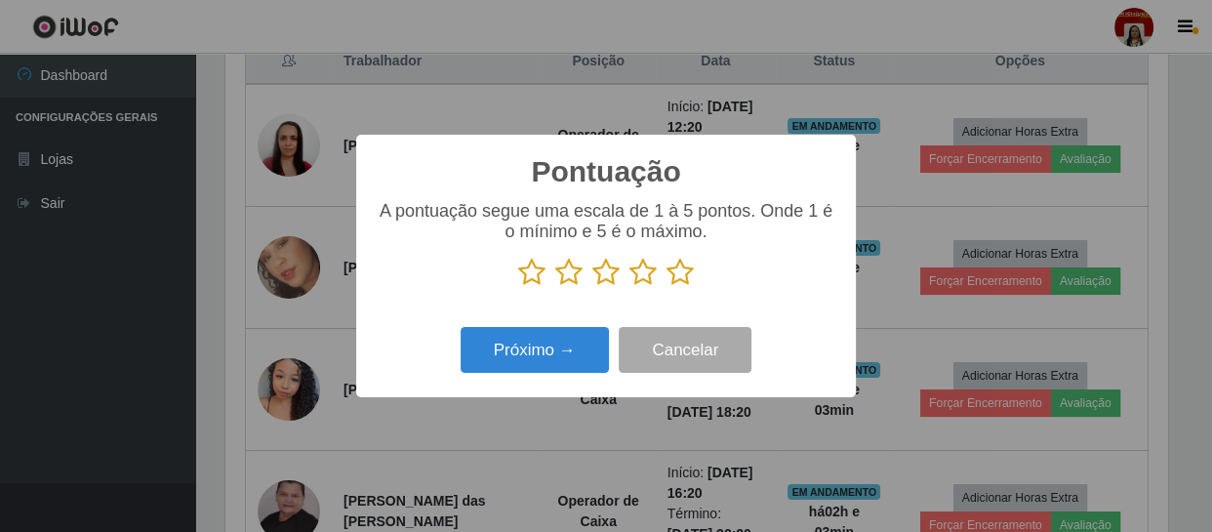
drag, startPoint x: 681, startPoint y: 261, endPoint x: 661, endPoint y: 289, distance: 34.9
click at [682, 261] on icon at bounding box center [680, 272] width 27 height 29
click at [667, 287] on input "radio" at bounding box center [667, 287] width 0 height 0
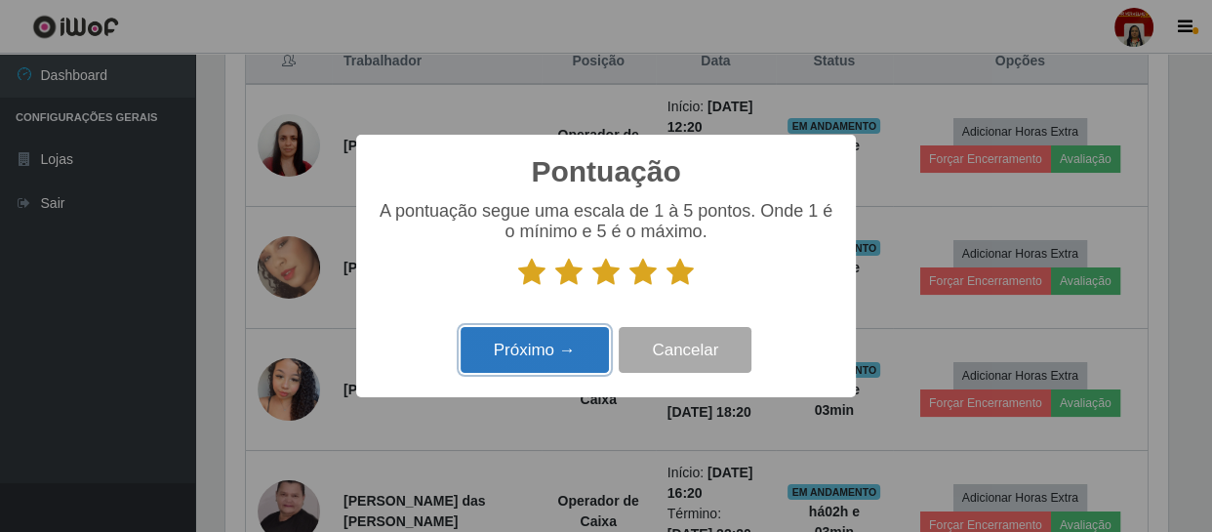
click at [519, 349] on button "Próximo →" at bounding box center [535, 350] width 148 height 46
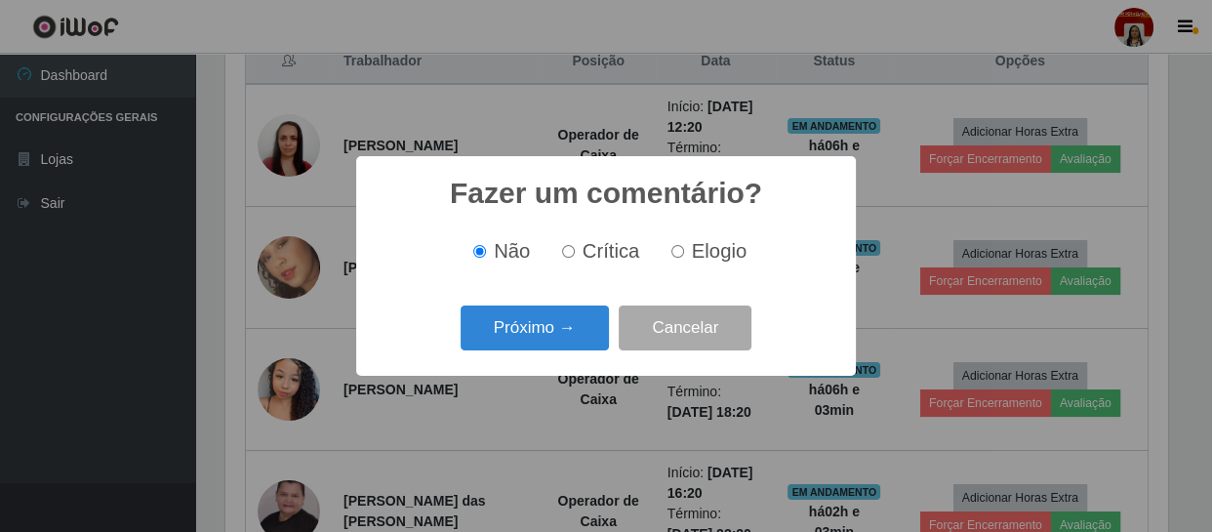
scroll to position [975639, 975101]
click at [561, 324] on button "Próximo →" at bounding box center [535, 329] width 148 height 46
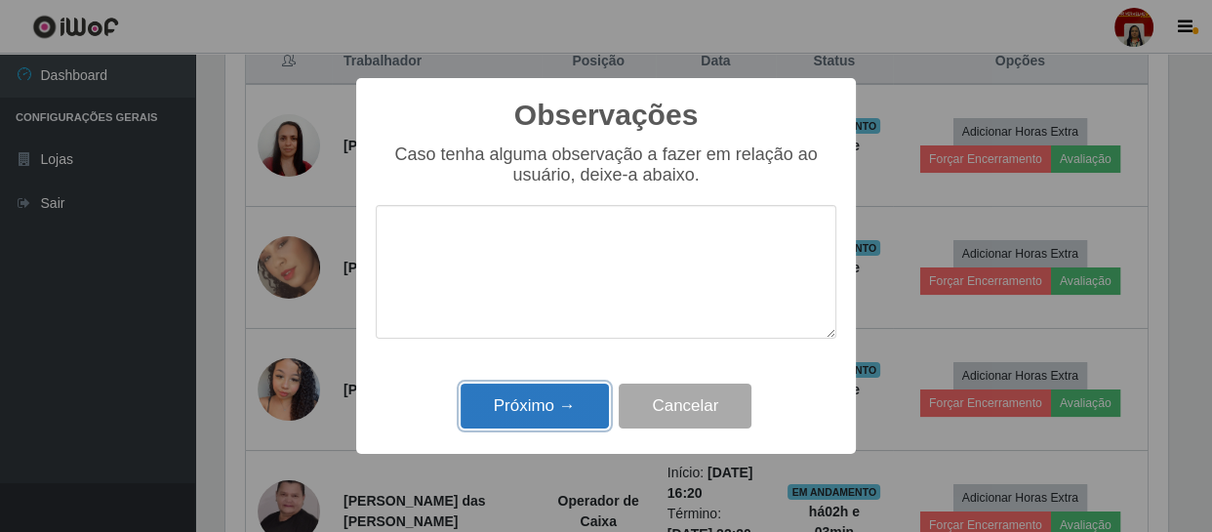
click at [489, 409] on button "Próximo →" at bounding box center [535, 407] width 148 height 46
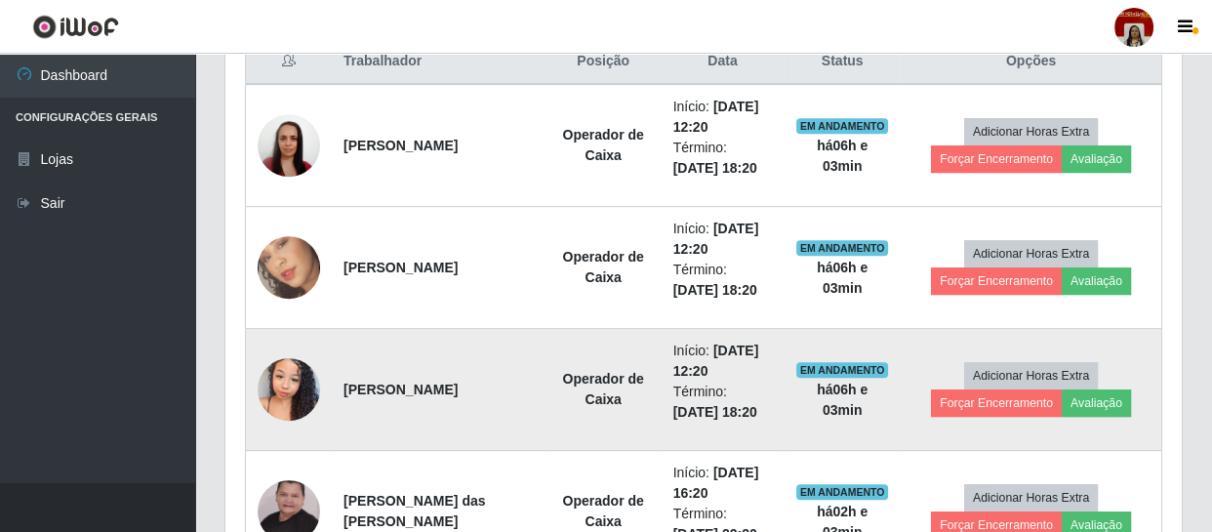
scroll to position [405, 951]
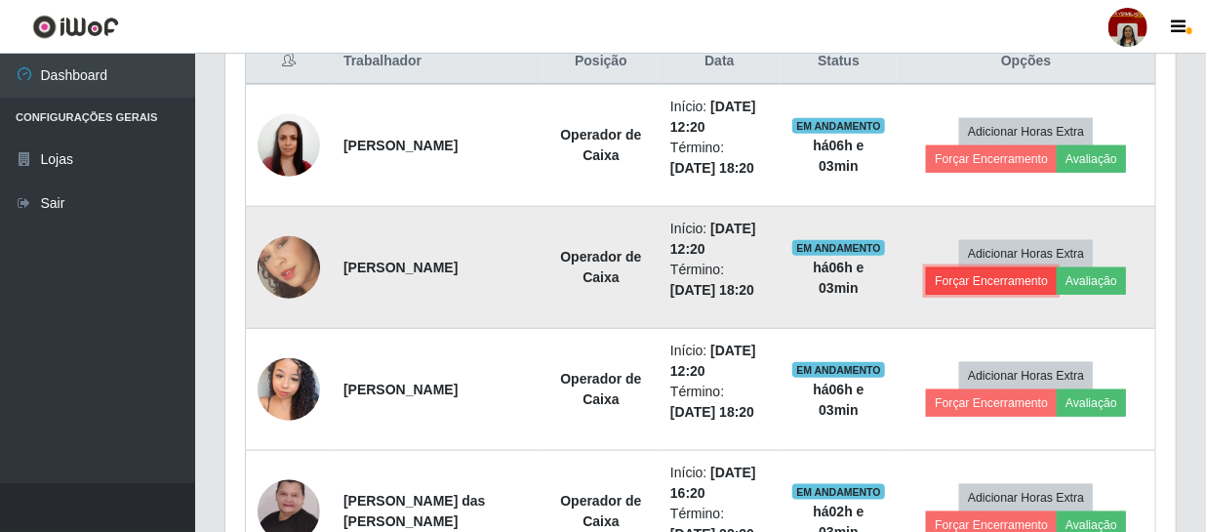
click at [972, 284] on button "Forçar Encerramento" at bounding box center [991, 280] width 131 height 27
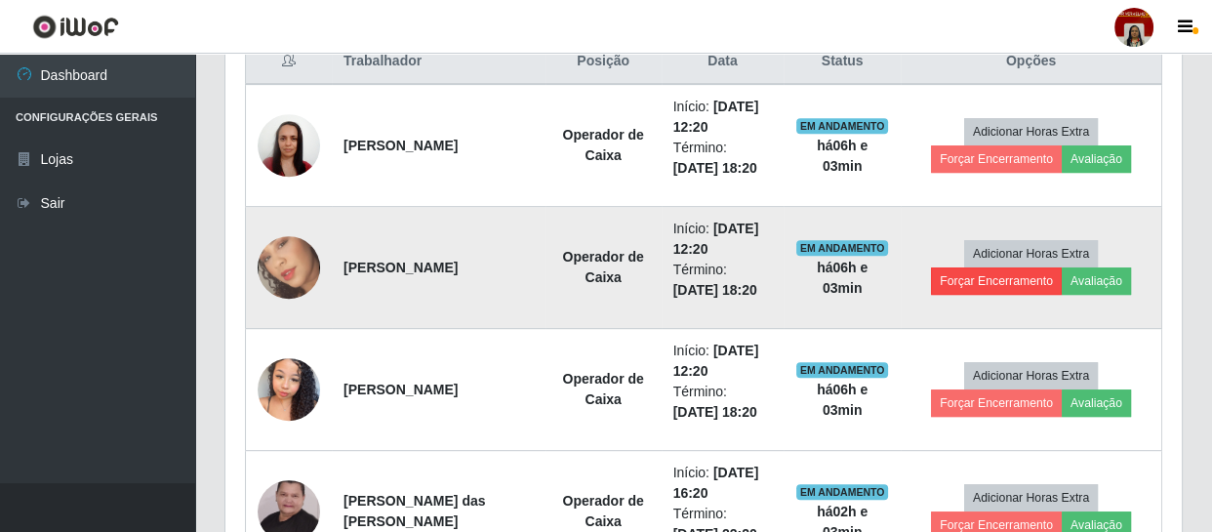
scroll to position [975639, 975101]
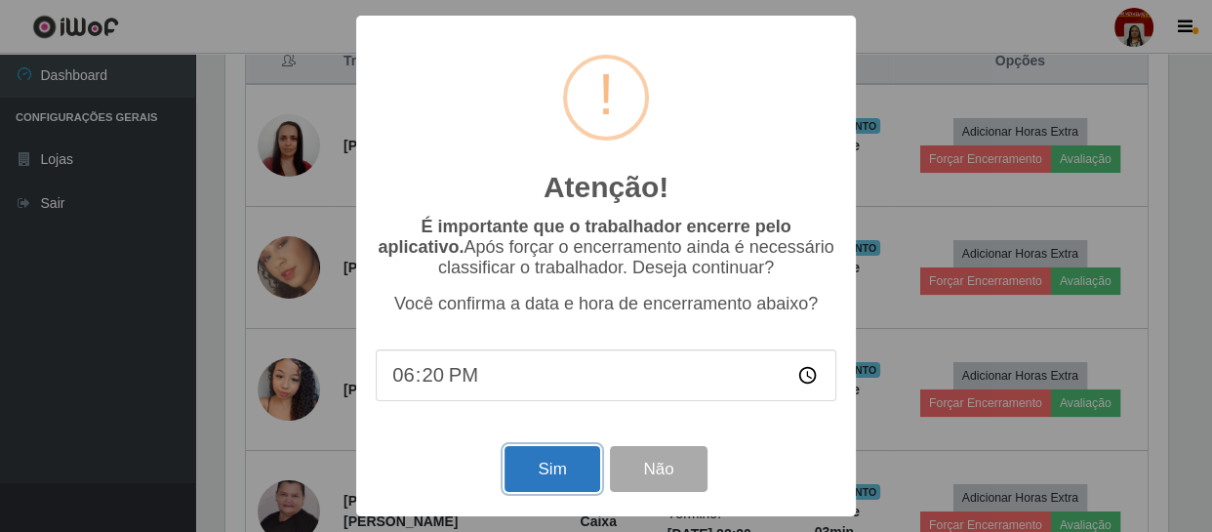
click at [523, 473] on button "Sim" at bounding box center [552, 469] width 95 height 46
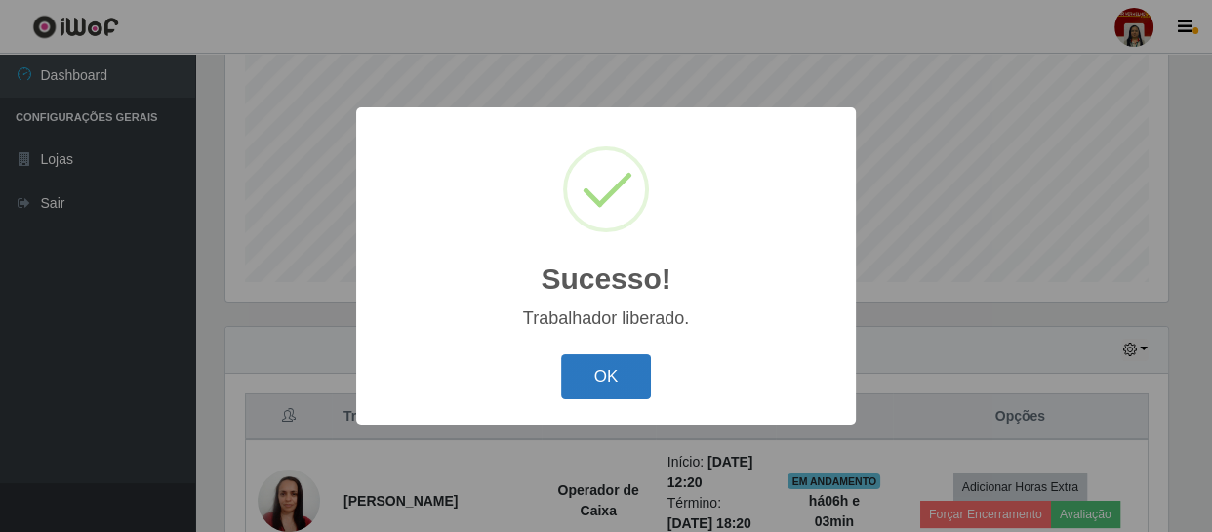
click at [615, 378] on button "OK" at bounding box center [606, 377] width 91 height 46
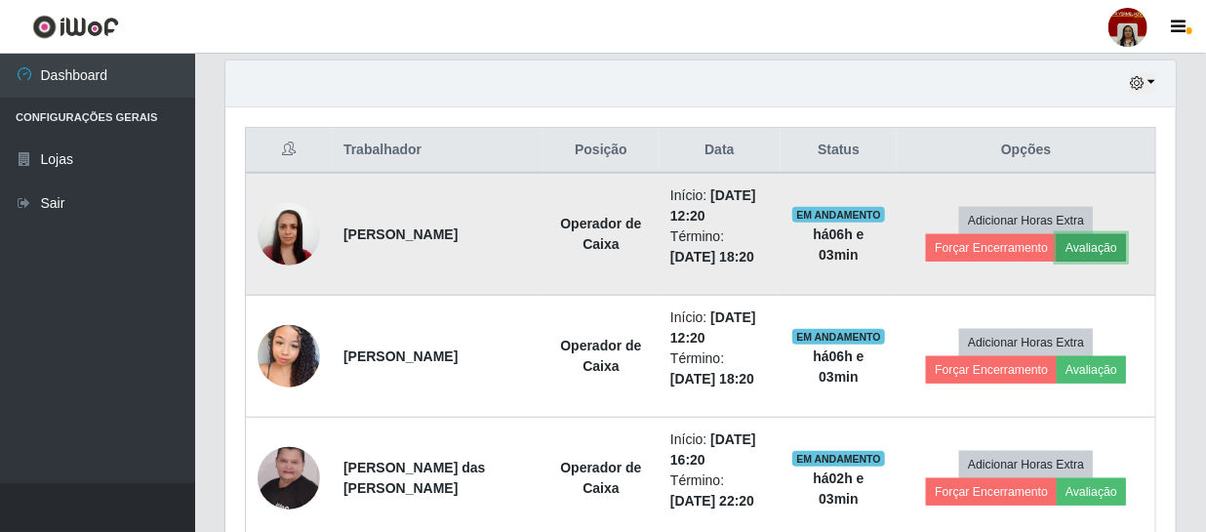
click at [1080, 243] on button "Avaliação" at bounding box center [1091, 247] width 69 height 27
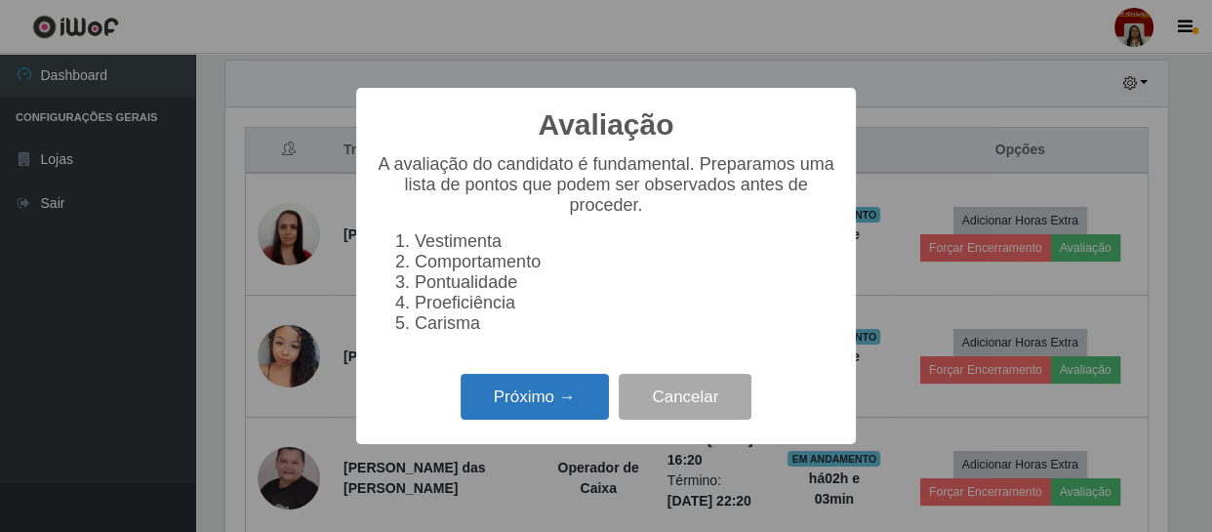
click at [587, 420] on button "Próximo →" at bounding box center [535, 397] width 148 height 46
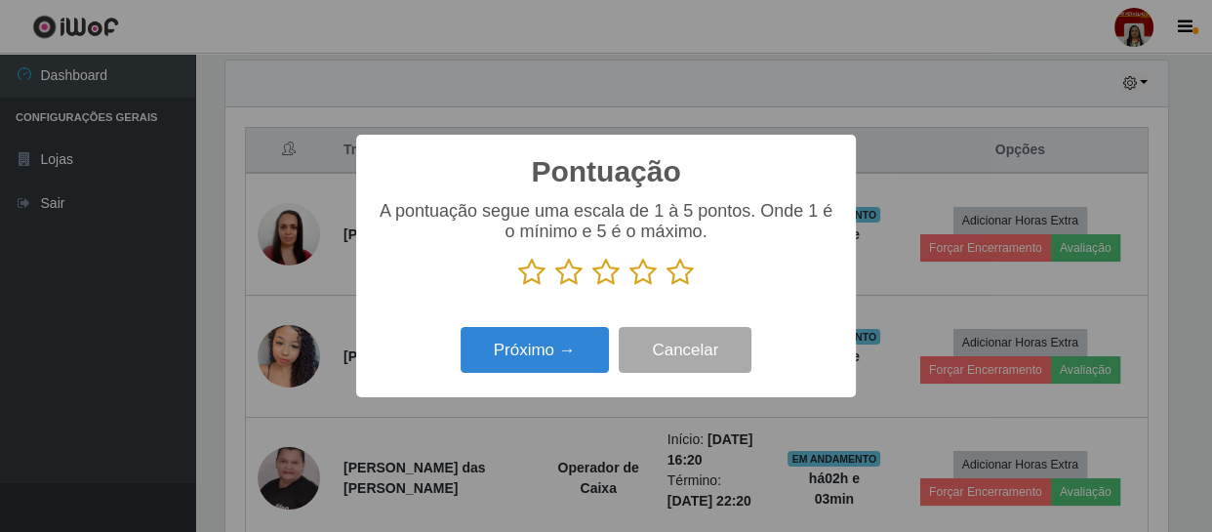
click at [683, 283] on icon at bounding box center [680, 272] width 27 height 29
click at [667, 287] on input "radio" at bounding box center [667, 287] width 0 height 0
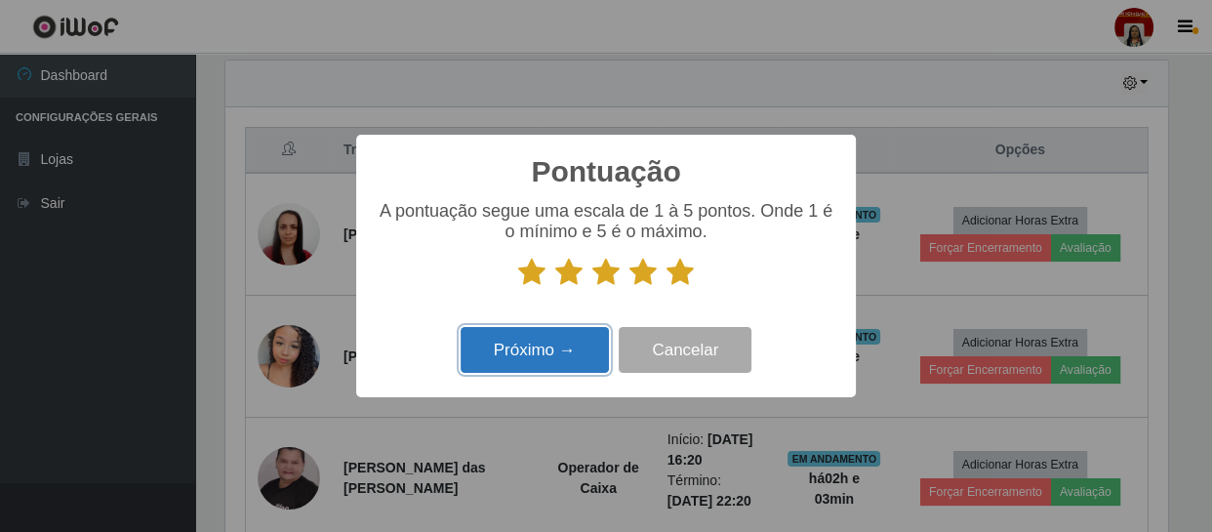
click at [564, 346] on button "Próximo →" at bounding box center [535, 350] width 148 height 46
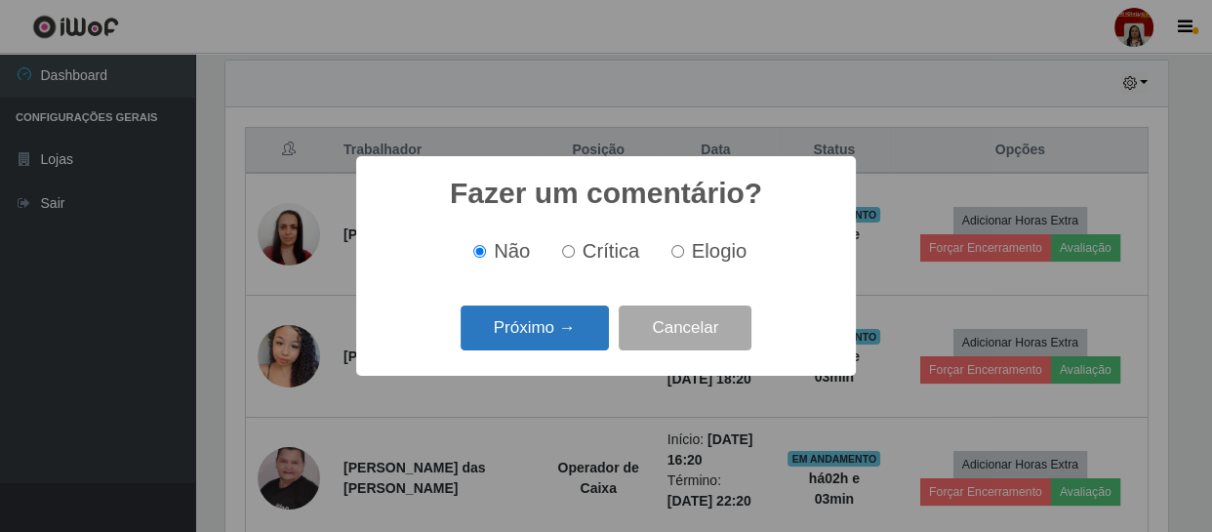
click at [575, 323] on button "Próximo →" at bounding box center [535, 329] width 148 height 46
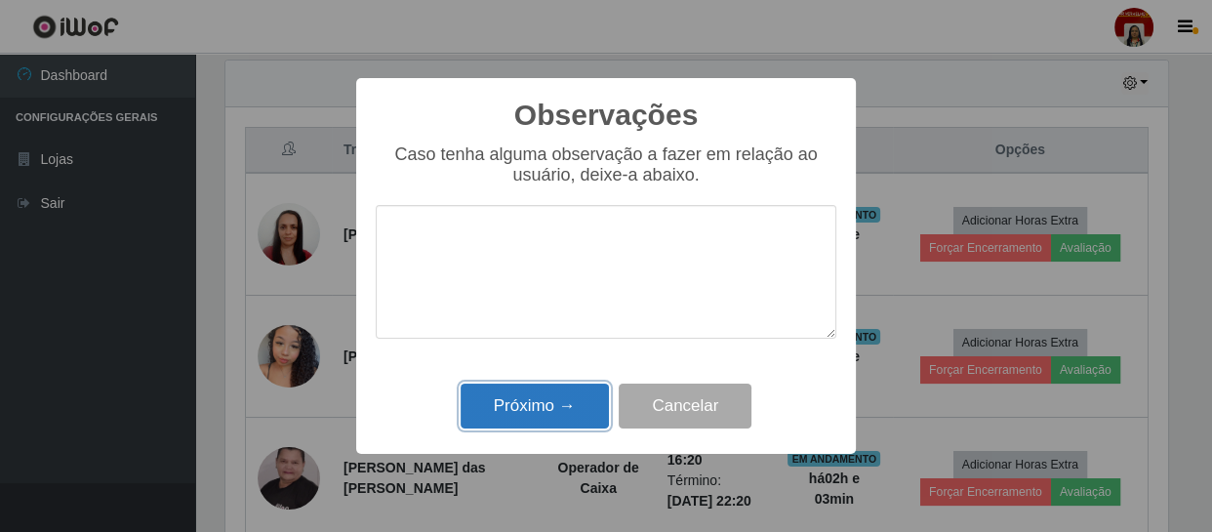
click at [575, 393] on button "Próximo →" at bounding box center [535, 407] width 148 height 46
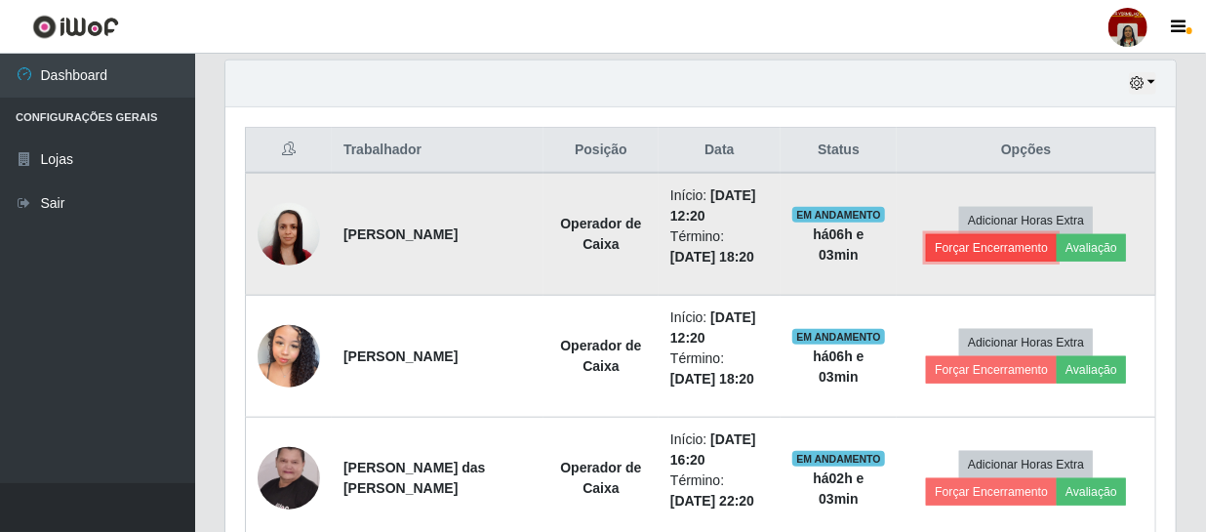
click at [992, 246] on button "Forçar Encerramento" at bounding box center [991, 247] width 131 height 27
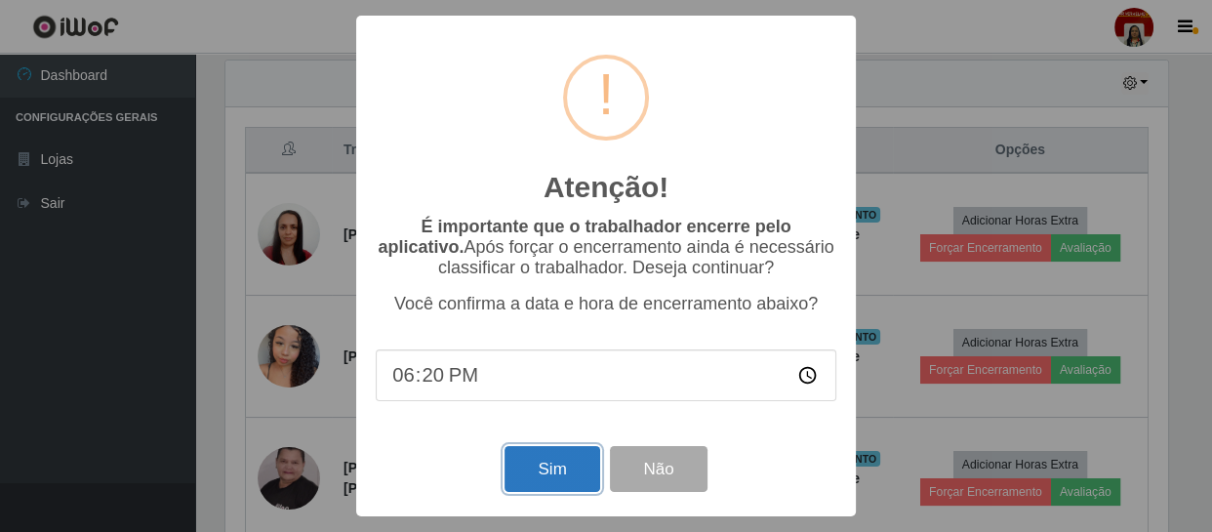
click at [556, 471] on button "Sim" at bounding box center [552, 469] width 95 height 46
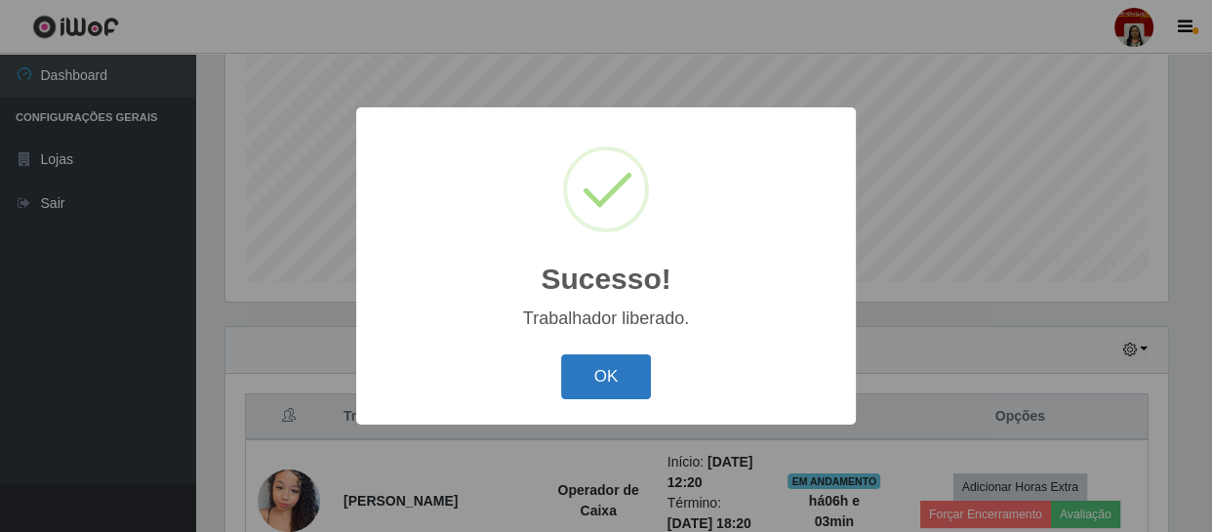
click at [610, 381] on button "OK" at bounding box center [606, 377] width 91 height 46
